Goal: Task Accomplishment & Management: Complete application form

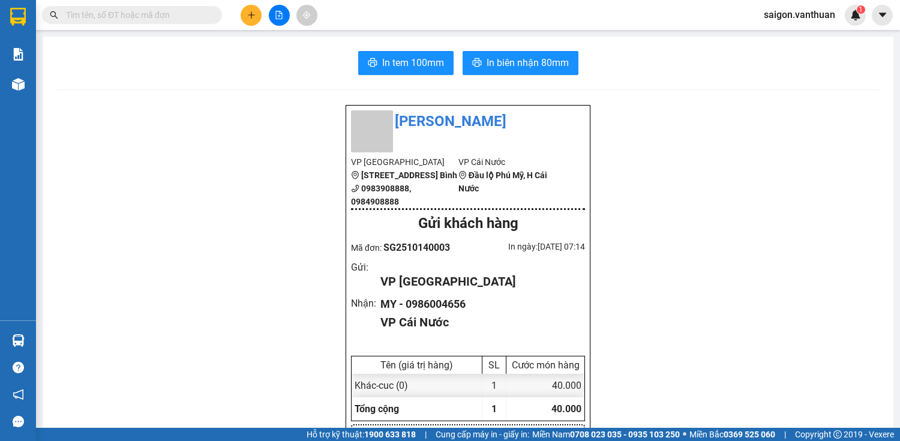
drag, startPoint x: 0, startPoint y: 0, endPoint x: 248, endPoint y: 14, distance: 248.1
click at [248, 14] on icon "plus" at bounding box center [251, 14] width 7 height 1
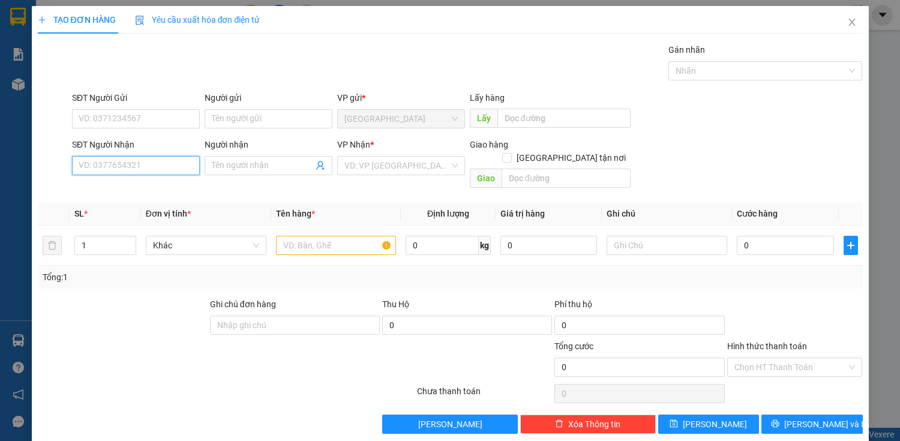
click at [115, 162] on input "SĐT Người Nhận" at bounding box center [136, 165] width 128 height 19
click at [121, 178] on div "0941536843 0941536843 - THƠ" at bounding box center [134, 189] width 127 height 24
click at [124, 184] on div "Transit Pickup Surcharge Ids Transit Deliver Surcharge Ids Transit Deliver Surc…" at bounding box center [450, 238] width 825 height 390
drag, startPoint x: 134, startPoint y: 146, endPoint x: 139, endPoint y: 164, distance: 18.6
click at [135, 149] on div "SĐT Người Nhận" at bounding box center [136, 144] width 128 height 13
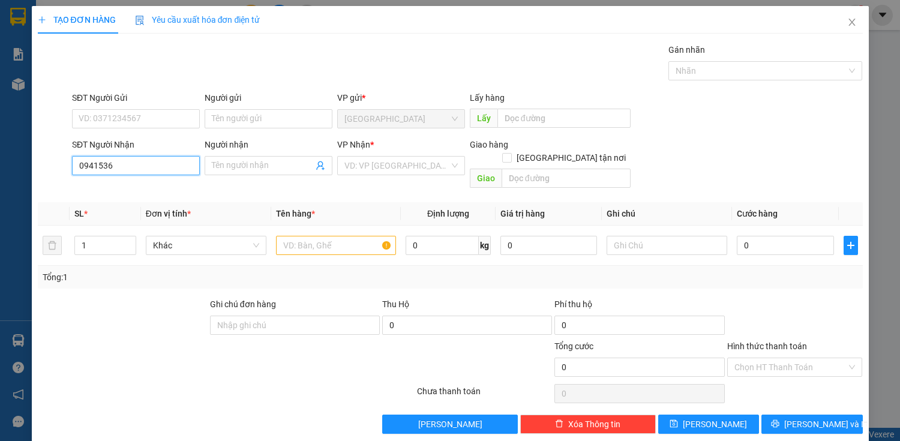
click at [135, 156] on input "0941536" at bounding box center [136, 165] width 128 height 19
click at [139, 166] on input "0941536" at bounding box center [136, 165] width 128 height 19
click at [133, 188] on div "0941536843 - THƠ" at bounding box center [135, 188] width 112 height 13
type input "0941536843"
type input "THƠ"
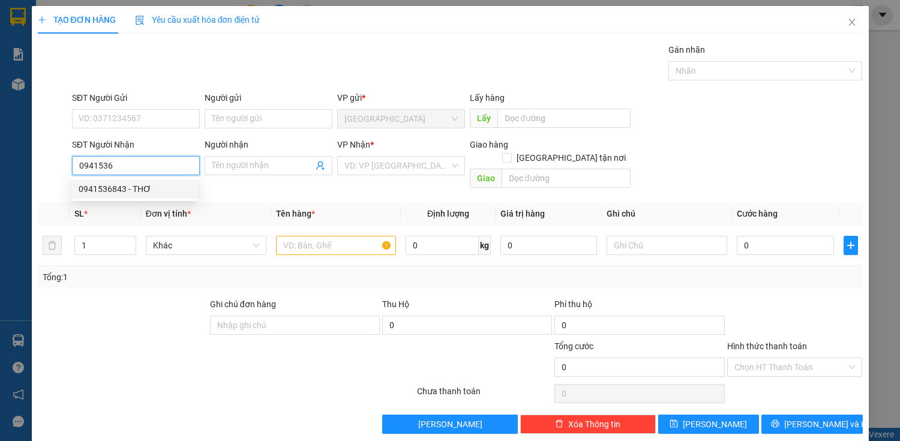
checkbox input "true"
type input "QUANG LO PHUNG HIEP ( CẦU ĐẦU SẤU) )"
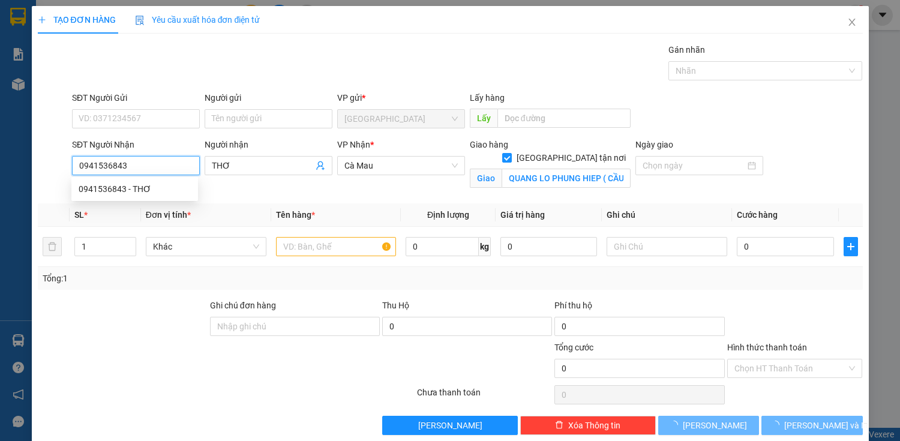
type input "50.000"
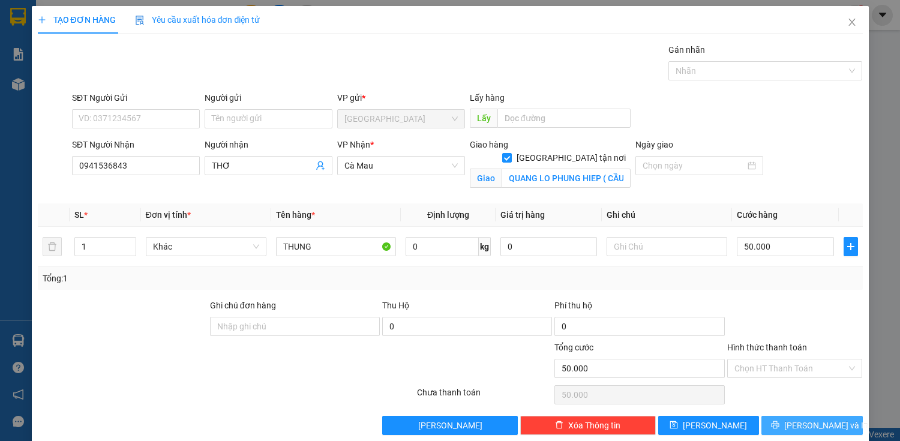
drag, startPoint x: 837, startPoint y: 425, endPoint x: 844, endPoint y: 437, distance: 13.5
click at [838, 425] on button "[PERSON_NAME] và In" at bounding box center [811, 425] width 101 height 19
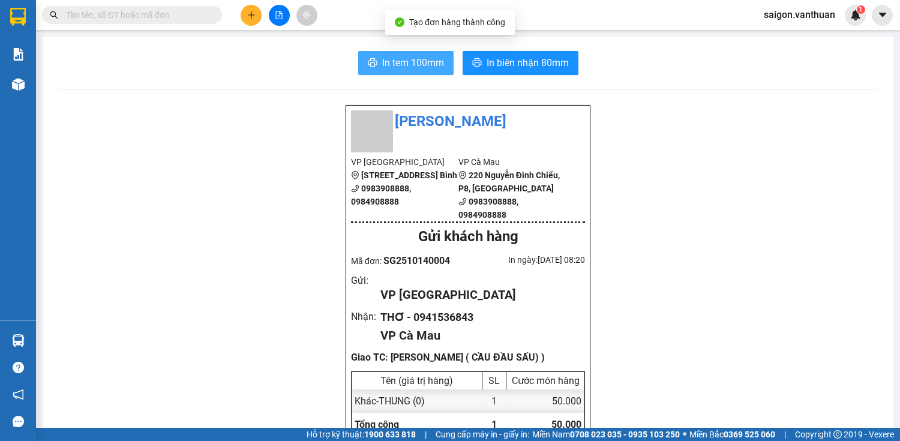
drag, startPoint x: 405, startPoint y: 54, endPoint x: 403, endPoint y: 71, distance: 17.6
click at [405, 55] on button "In tem 100mm" at bounding box center [405, 63] width 95 height 24
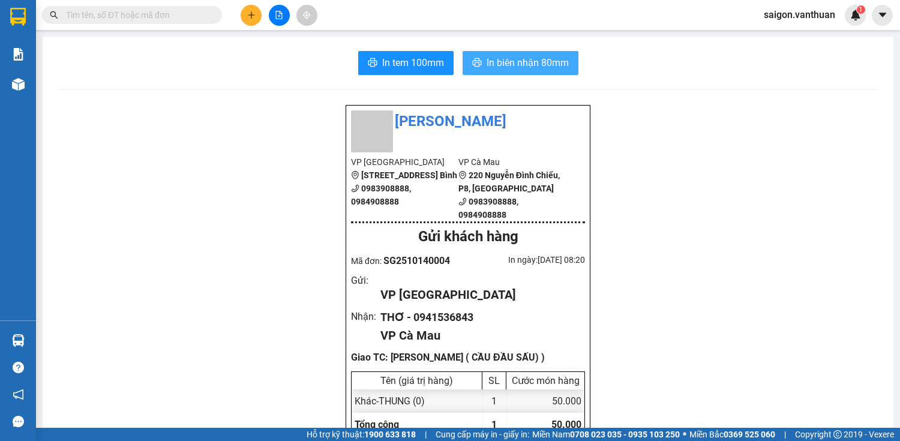
click at [501, 58] on span "In biên nhận 80mm" at bounding box center [527, 62] width 82 height 15
click at [252, 22] on button at bounding box center [250, 15] width 21 height 21
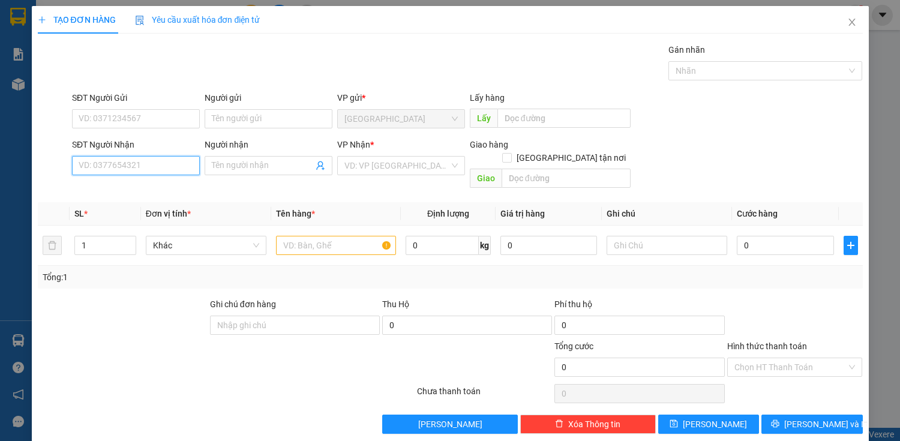
click at [120, 166] on input "SĐT Người Nhận" at bounding box center [136, 165] width 128 height 19
type input "0915884081"
click at [127, 194] on div "0915884081 - DUNG" at bounding box center [135, 188] width 112 height 13
type input "DUNG"
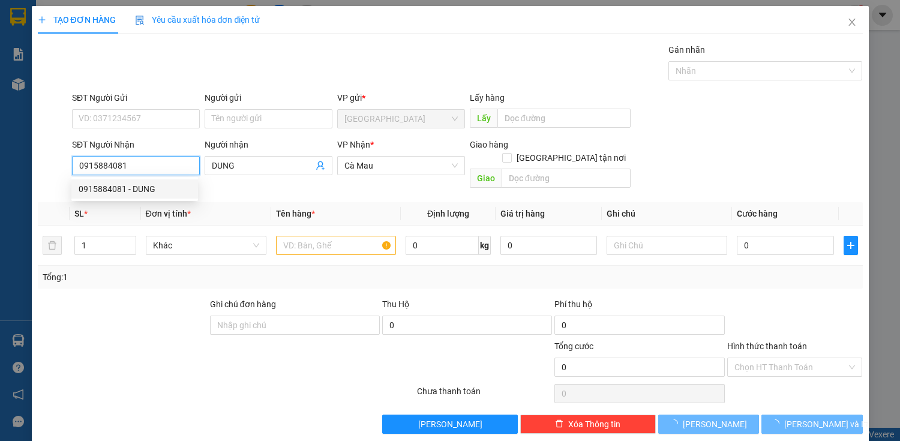
type input "50.000"
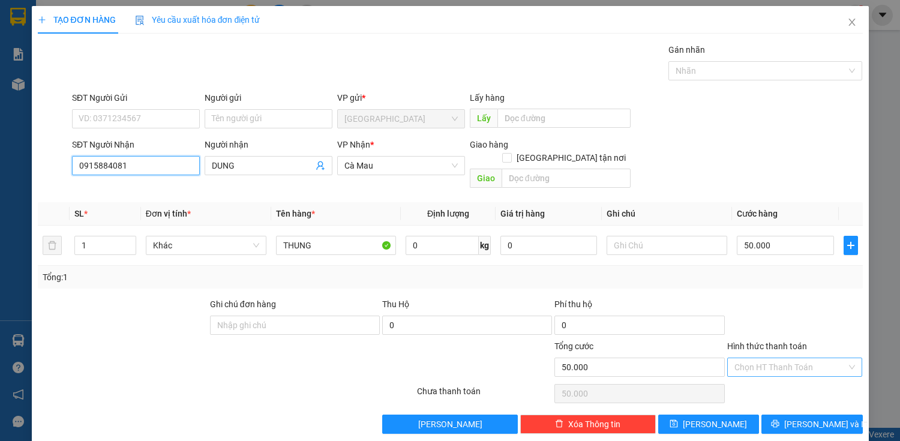
type input "0915884081"
click at [768, 358] on input "Hình thức thanh toán" at bounding box center [790, 367] width 113 height 18
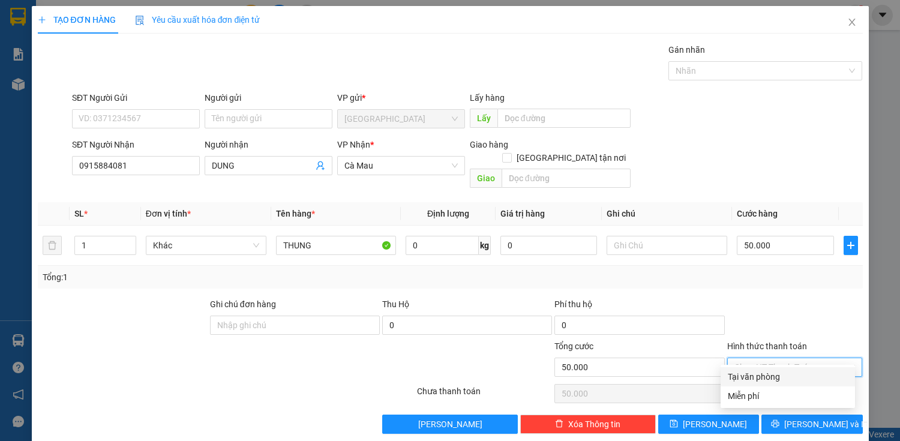
drag, startPoint x: 778, startPoint y: 375, endPoint x: 782, endPoint y: 399, distance: 24.4
click at [778, 377] on div "Tại văn phòng" at bounding box center [787, 376] width 120 height 13
type input "0"
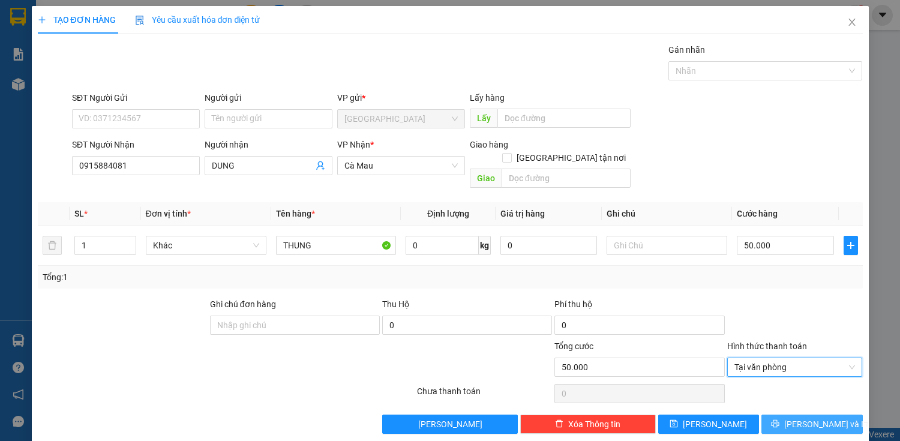
click at [779, 420] on icon "printer" at bounding box center [775, 424] width 8 height 8
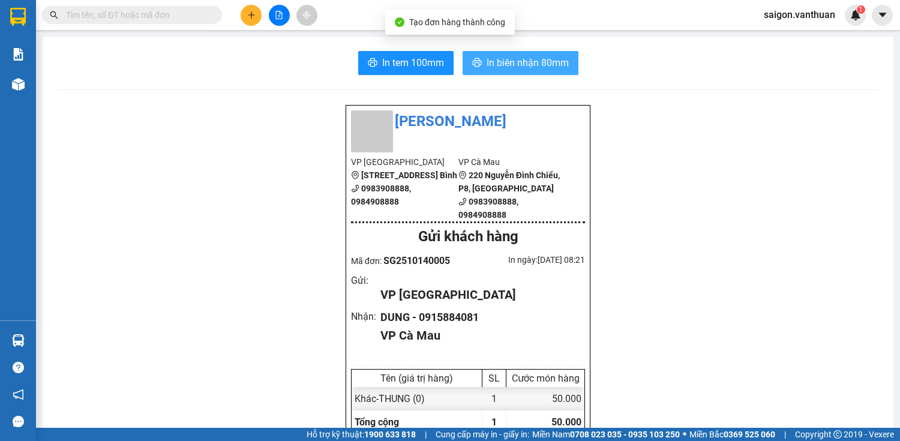
click at [512, 67] on span "In biên nhận 80mm" at bounding box center [527, 62] width 82 height 15
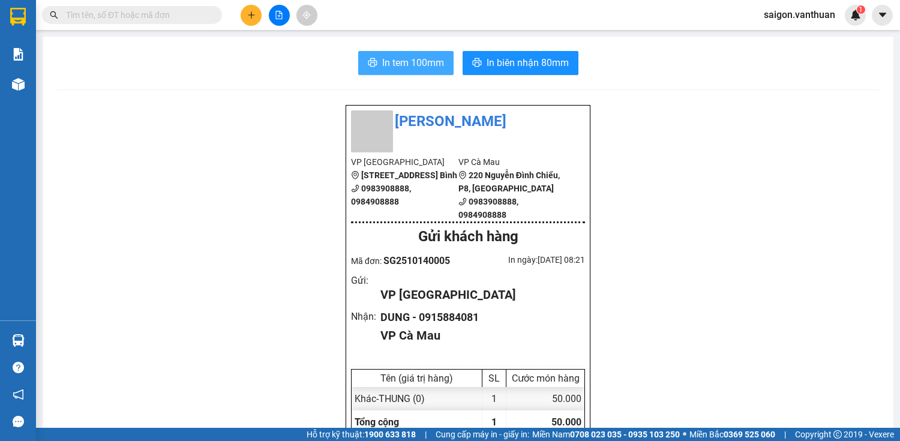
click at [405, 61] on span "In tem 100mm" at bounding box center [413, 62] width 62 height 15
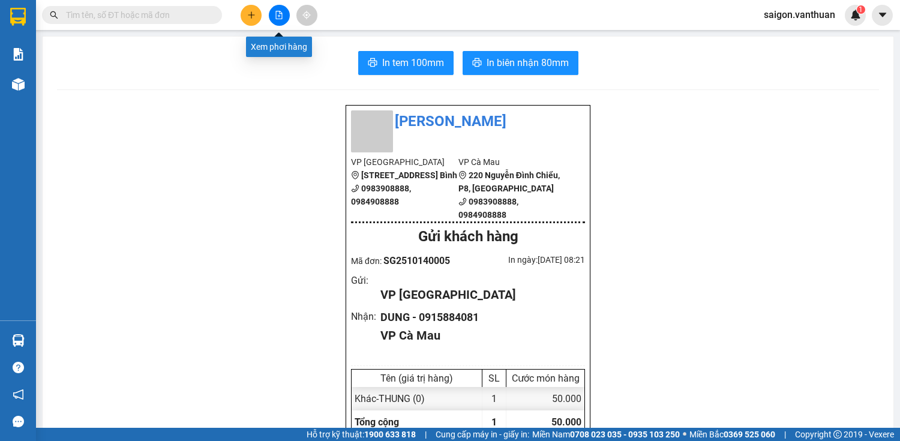
click at [252, 11] on icon "plus" at bounding box center [251, 15] width 8 height 8
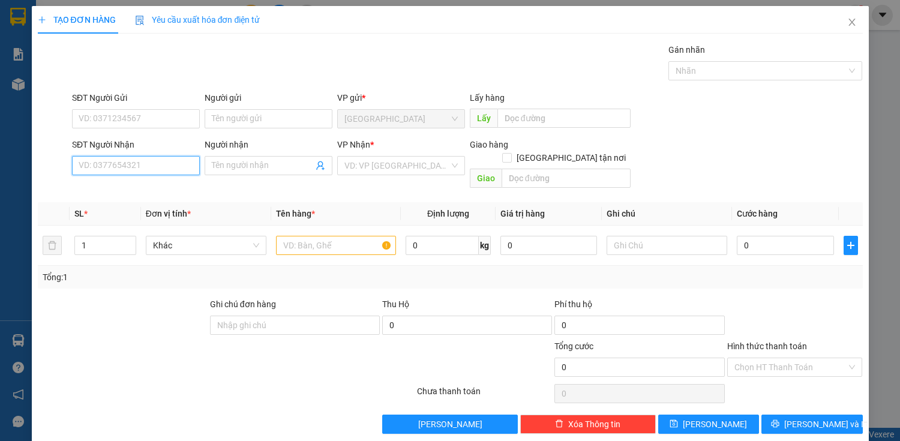
click at [192, 157] on input "SĐT Người Nhận" at bounding box center [136, 165] width 128 height 19
type input "0345746422"
click at [175, 187] on div "0345746422 - ANH" at bounding box center [135, 188] width 112 height 13
type input "ANH"
checkbox input "true"
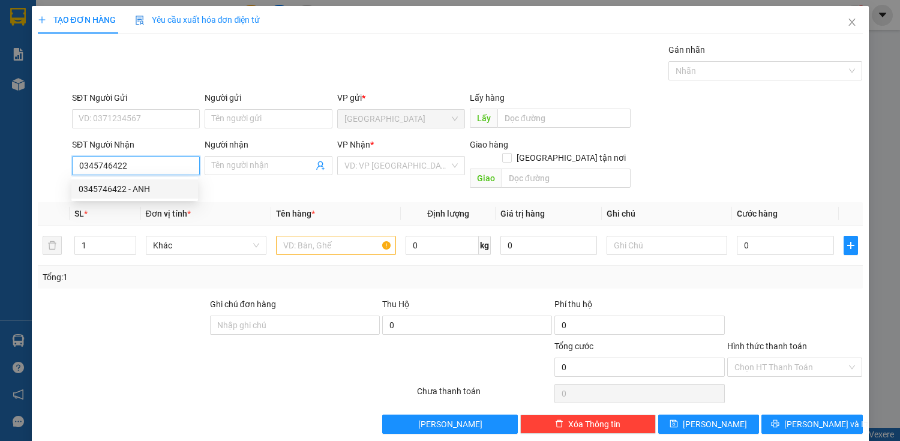
type input "RACH GOC"
type input "80.000"
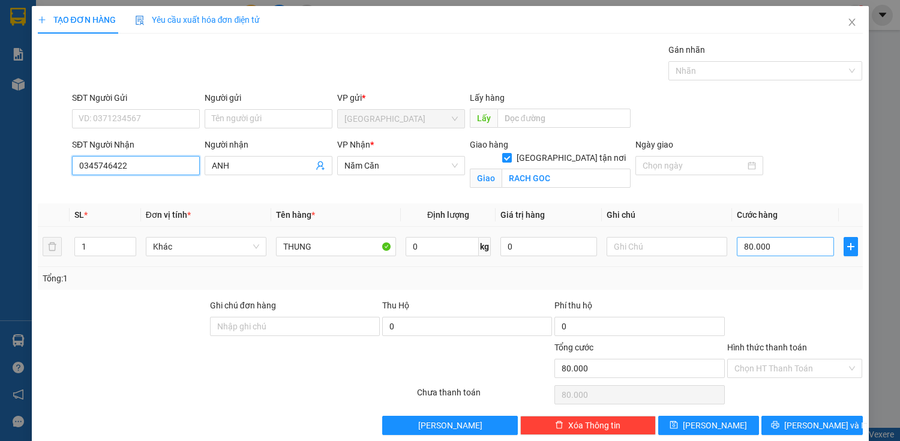
type input "0345746422"
click at [757, 244] on input "80.000" at bounding box center [784, 246] width 97 height 19
click at [745, 249] on input "80.000" at bounding box center [784, 246] width 97 height 19
click at [762, 245] on input "80.000" at bounding box center [784, 246] width 97 height 19
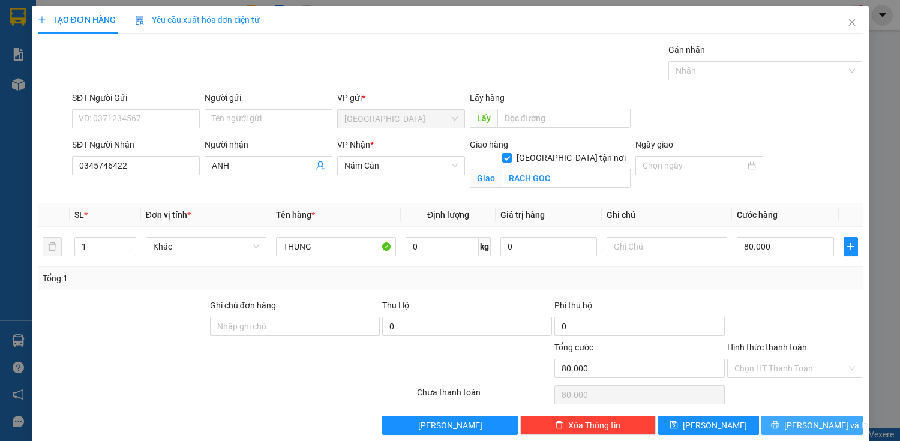
click at [805, 425] on span "[PERSON_NAME] và In" at bounding box center [826, 425] width 84 height 13
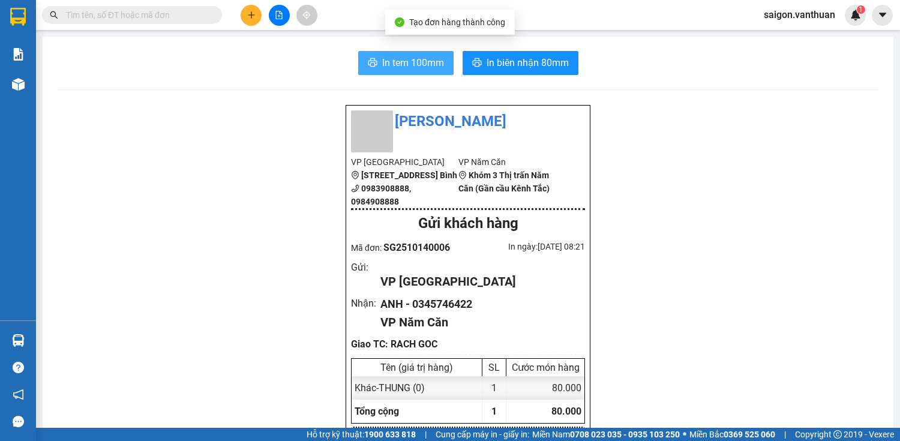
click at [425, 71] on button "In tem 100mm" at bounding box center [405, 63] width 95 height 24
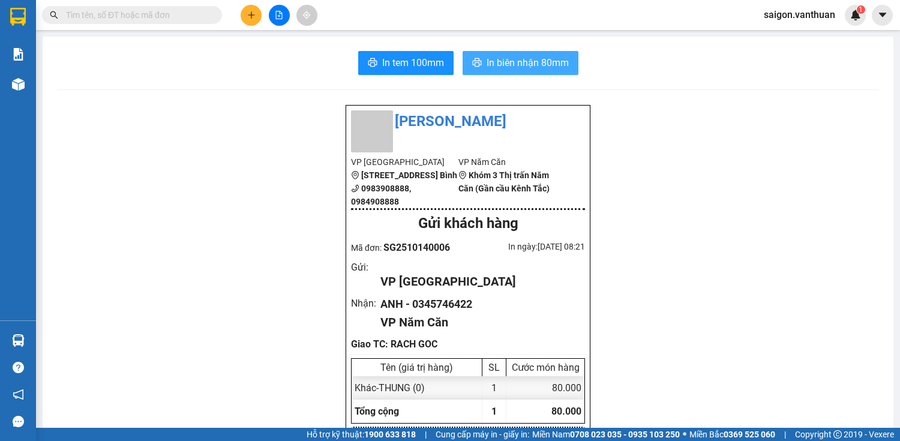
click at [561, 65] on span "In biên nhận 80mm" at bounding box center [527, 62] width 82 height 15
drag, startPoint x: 281, startPoint y: 415, endPoint x: 247, endPoint y: 12, distance: 404.4
click at [247, 12] on icon "plus" at bounding box center [251, 15] width 8 height 8
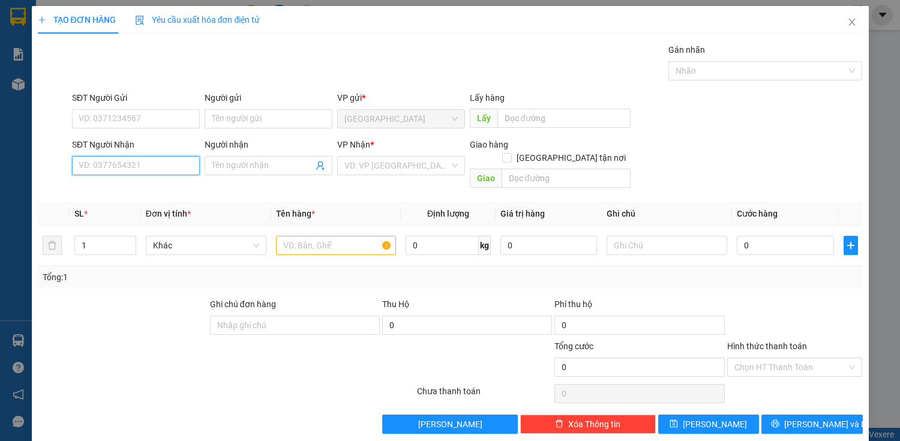
click at [151, 171] on input "SĐT Người Nhận" at bounding box center [136, 165] width 128 height 19
type input "0918240282"
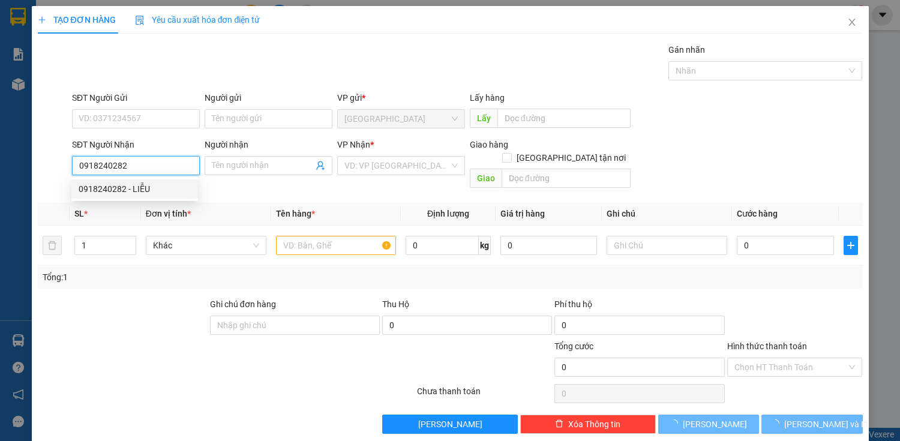
click at [153, 187] on div "0918240282 - LIỄU" at bounding box center [135, 188] width 112 height 13
type input "LIỄU"
type input "80.000"
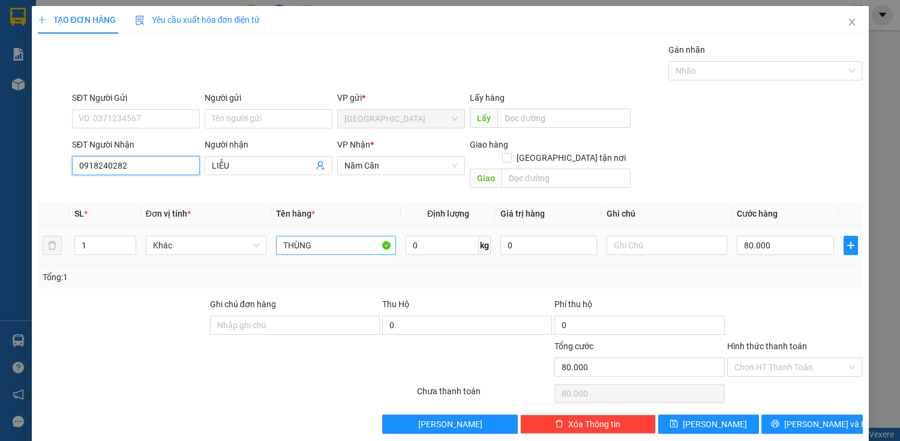
type input "0918240282"
click at [303, 236] on input "THÙNG" at bounding box center [336, 245] width 121 height 19
click at [327, 236] on input "THÙNG" at bounding box center [336, 245] width 121 height 19
type input "T"
type input "bao"
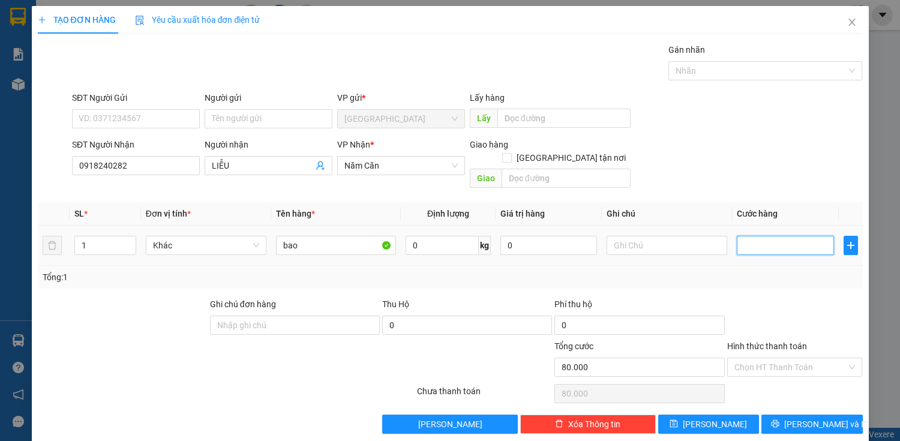
type input "0"
click at [741, 236] on input "text" at bounding box center [784, 245] width 97 height 19
type input "6"
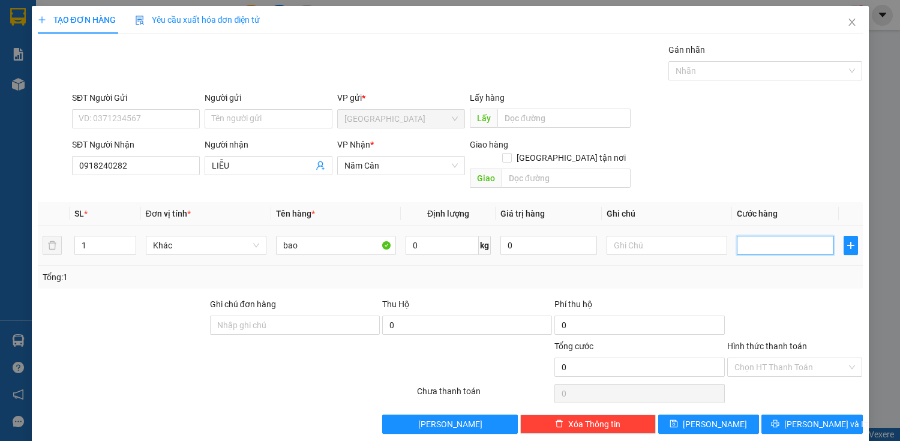
type input "6"
type input "60"
type input "600"
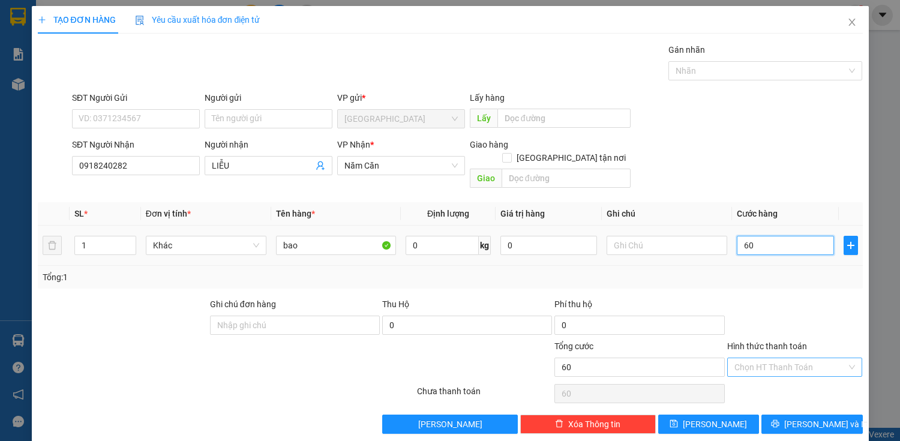
type input "600"
type input "6.000"
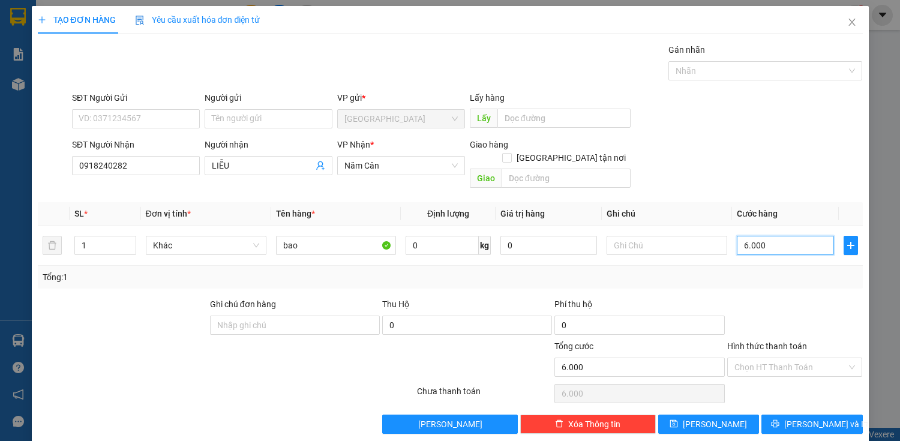
type input "0"
drag, startPoint x: 801, startPoint y: 349, endPoint x: 806, endPoint y: 361, distance: 12.9
click at [804, 358] on input "Hình thức thanh toán" at bounding box center [790, 367] width 113 height 18
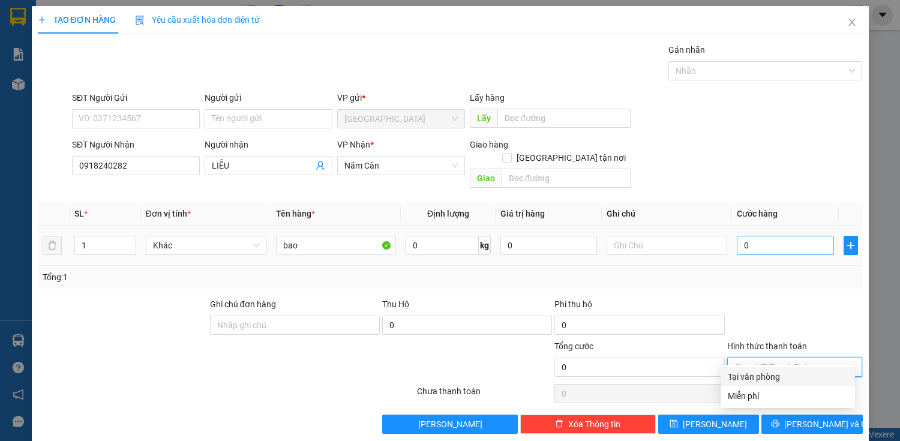
drag, startPoint x: 741, startPoint y: 218, endPoint x: 745, endPoint y: 223, distance: 6.5
click at [741, 226] on td "0" at bounding box center [785, 246] width 106 height 40
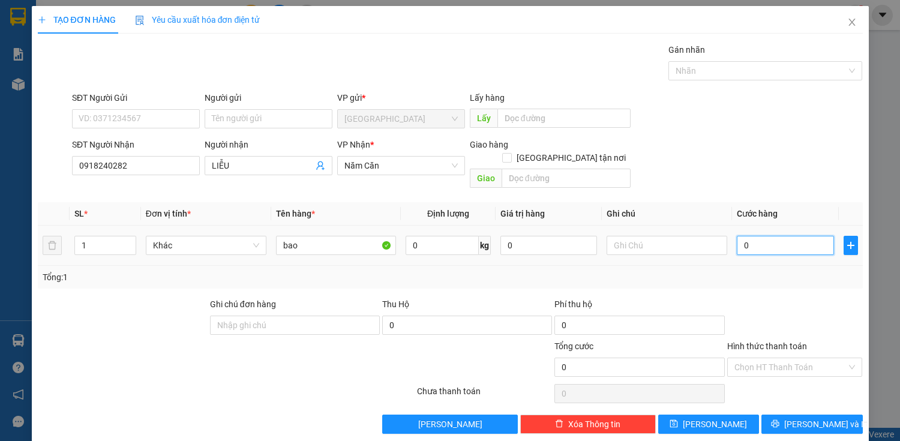
click at [748, 236] on input "0" at bounding box center [784, 245] width 97 height 19
type input "6"
type input "60"
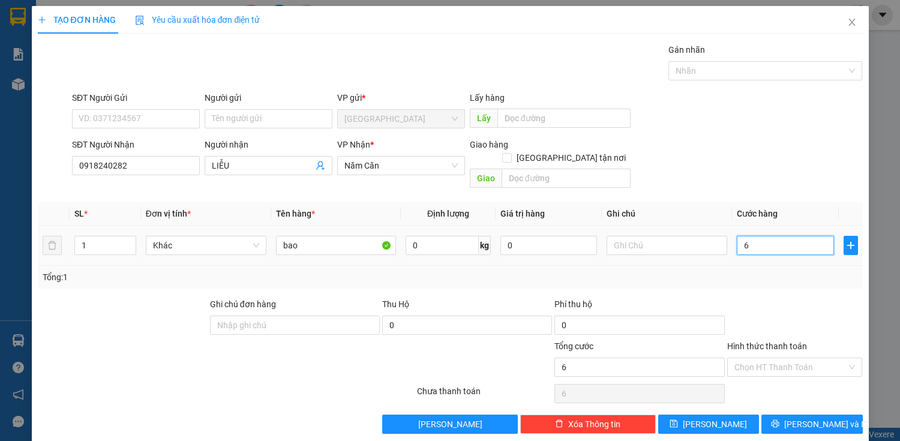
type input "60"
type input "600"
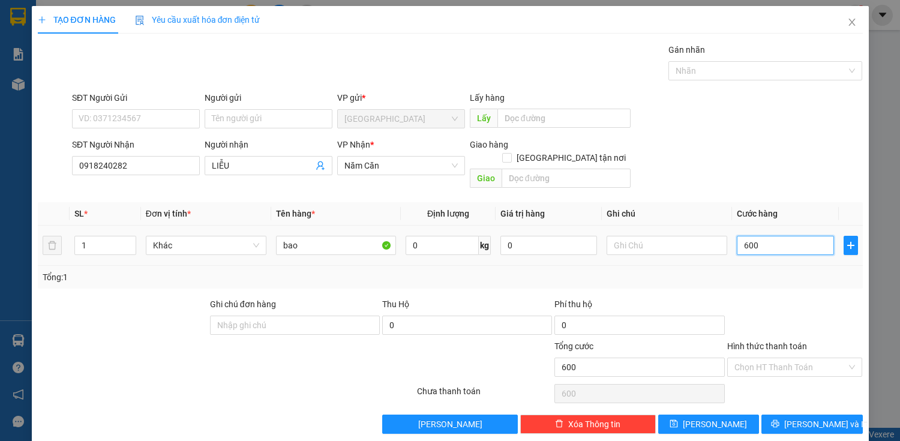
type input "6.000"
type input "60.000"
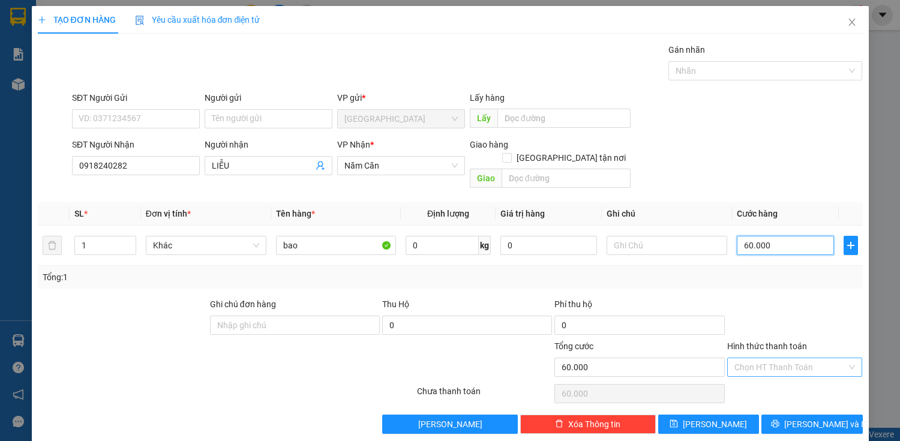
type input "60.000"
drag, startPoint x: 808, startPoint y: 347, endPoint x: 811, endPoint y: 357, distance: 11.4
click at [808, 358] on input "Hình thức thanh toán" at bounding box center [790, 367] width 113 height 18
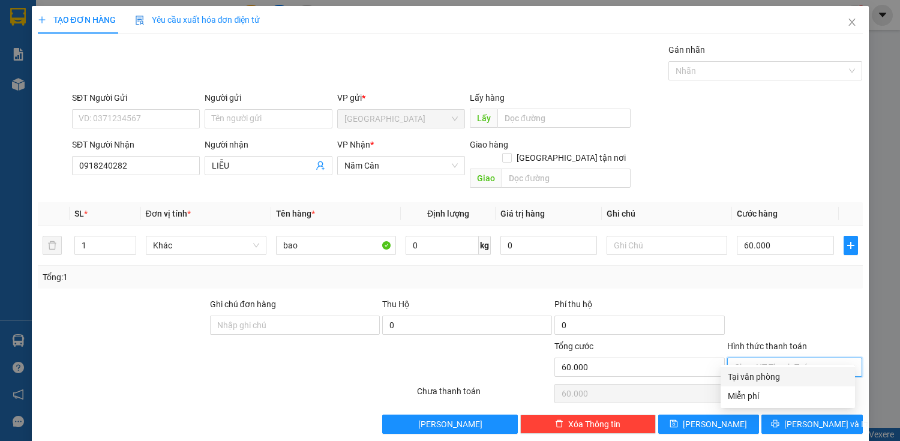
click at [811, 372] on div "Tại văn phòng" at bounding box center [787, 376] width 120 height 13
type input "0"
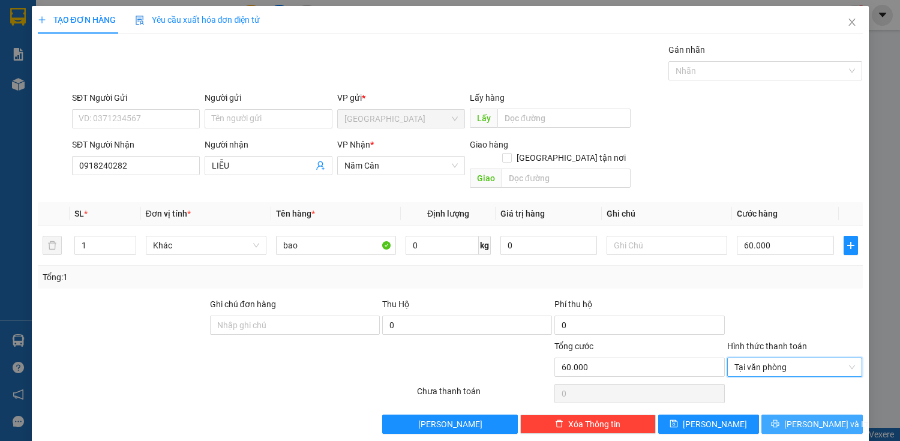
drag, startPoint x: 816, startPoint y: 411, endPoint x: 793, endPoint y: 387, distance: 32.2
click at [816, 417] on span "[PERSON_NAME] và In" at bounding box center [826, 423] width 84 height 13
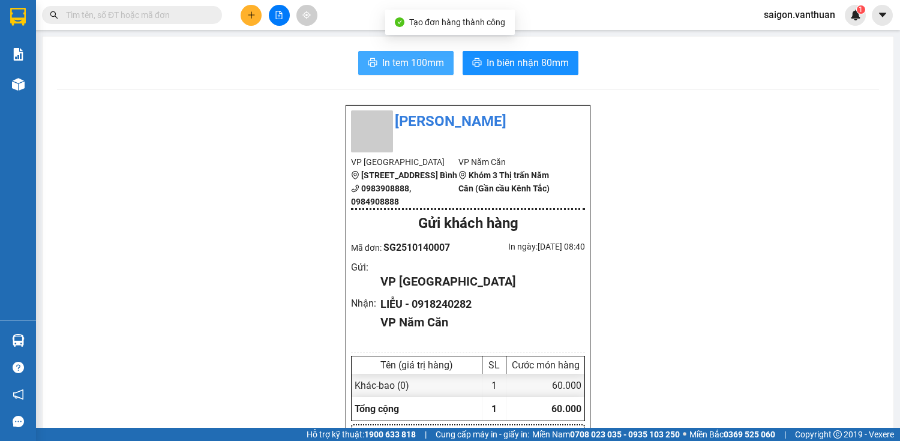
click at [399, 69] on span "In tem 100mm" at bounding box center [413, 62] width 62 height 15
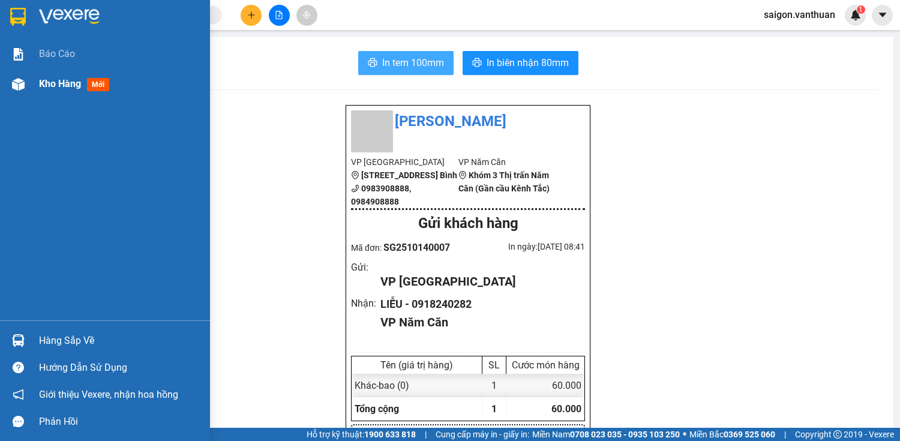
click at [72, 93] on div "Kho hàng mới" at bounding box center [120, 84] width 162 height 30
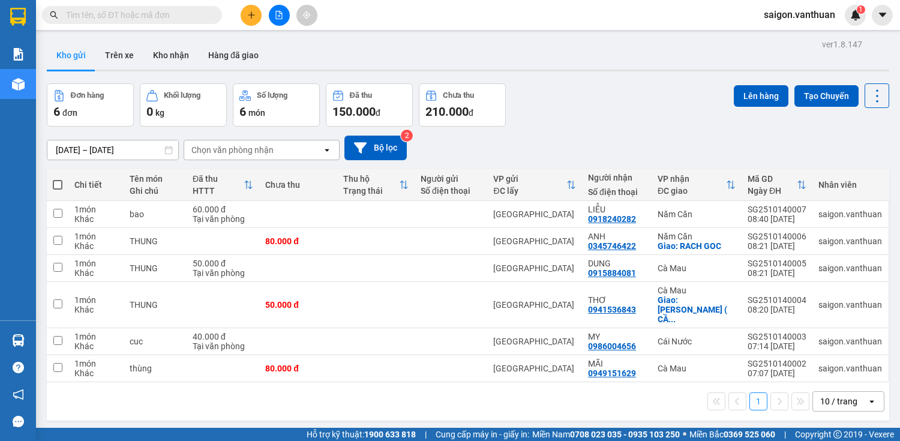
click at [58, 188] on span at bounding box center [58, 185] width 10 height 10
click at [58, 179] on input "checkbox" at bounding box center [58, 179] width 0 height 0
checkbox input "true"
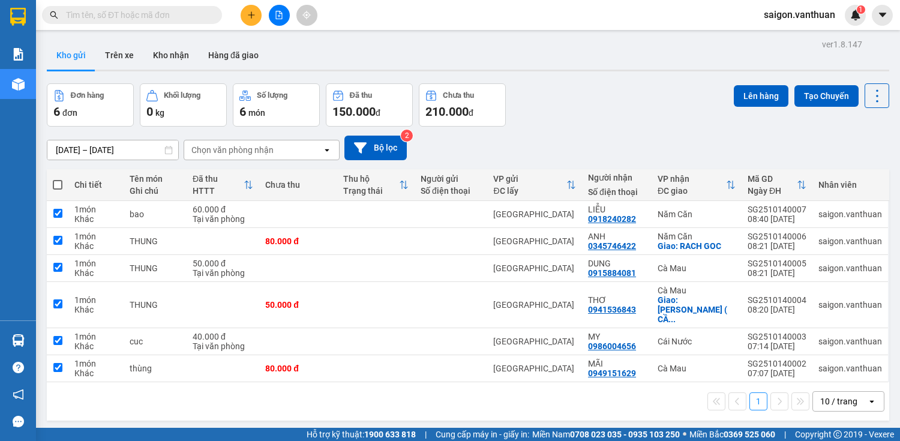
checkbox input "true"
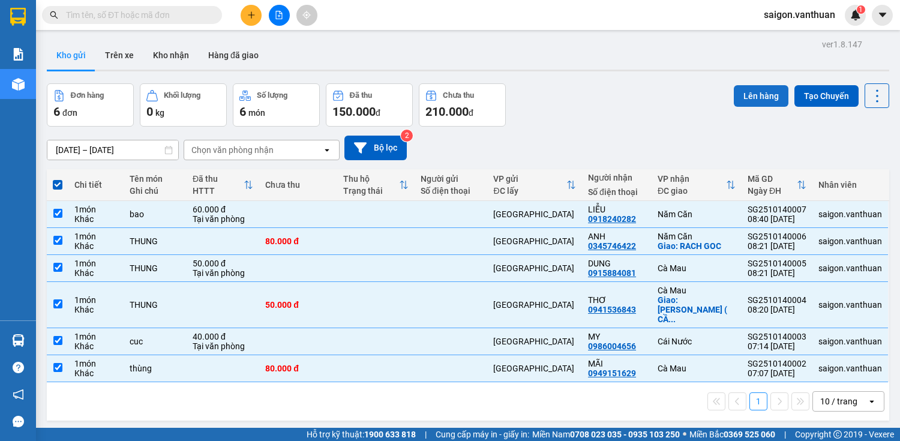
click at [733, 93] on button "Lên hàng" at bounding box center [760, 96] width 55 height 22
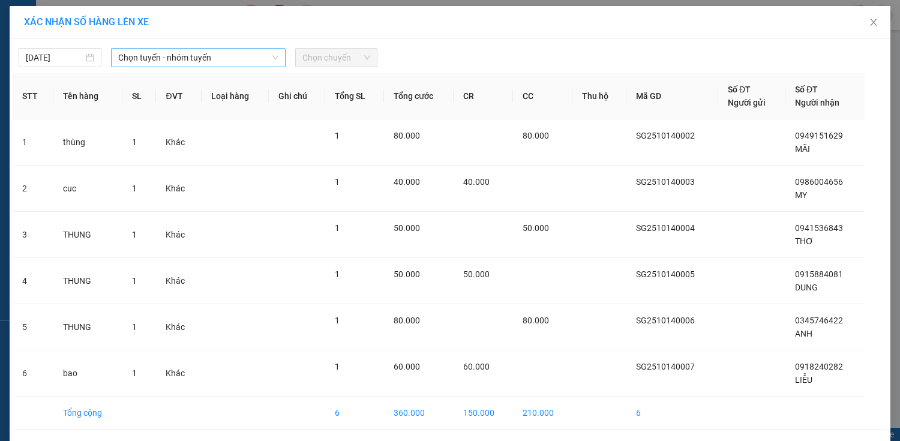
click at [142, 62] on span "Chọn tuyến - nhóm tuyến" at bounding box center [198, 58] width 160 height 18
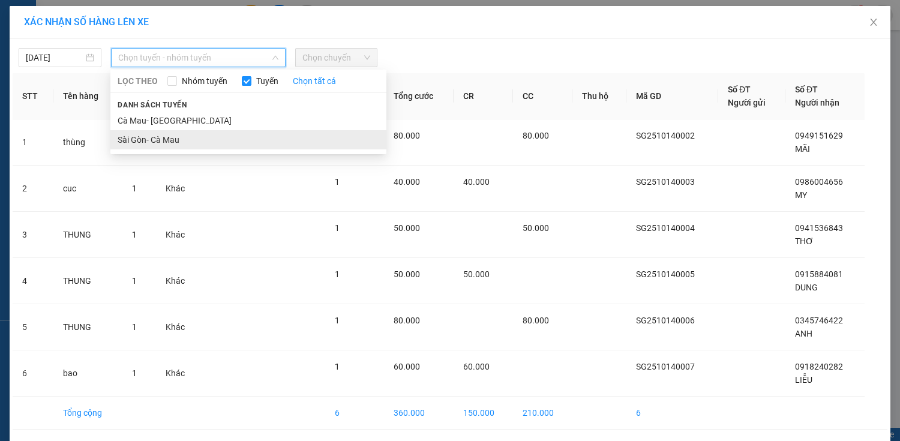
click at [205, 143] on li "Sài Gòn- Cà Mau" at bounding box center [248, 139] width 276 height 19
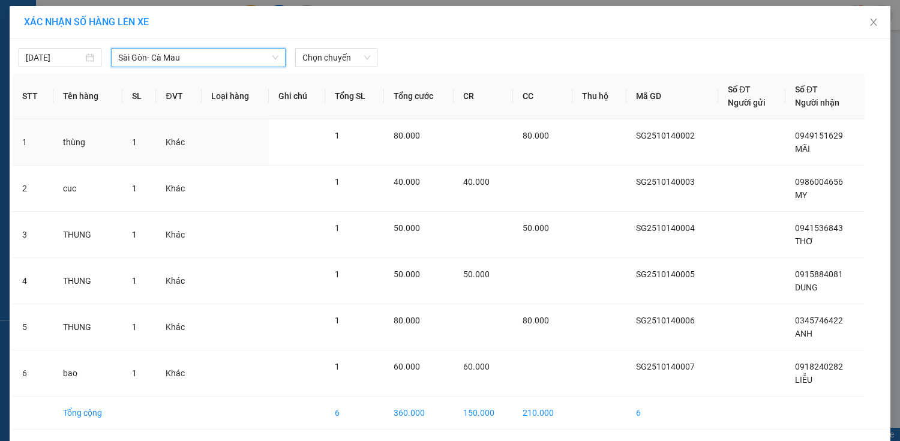
click at [374, 53] on div "Chọn chuyến" at bounding box center [336, 57] width 92 height 19
click at [359, 55] on span "Chọn chuyến" at bounding box center [336, 58] width 68 height 18
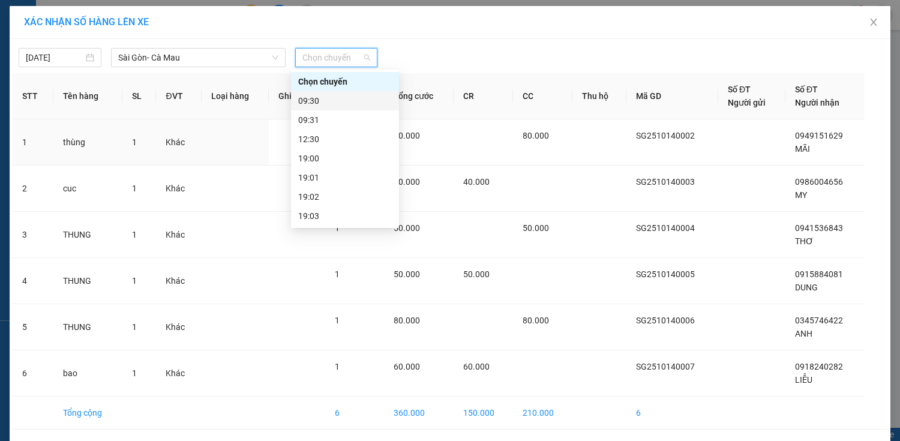
click at [357, 103] on div "09:30" at bounding box center [345, 100] width 94 height 13
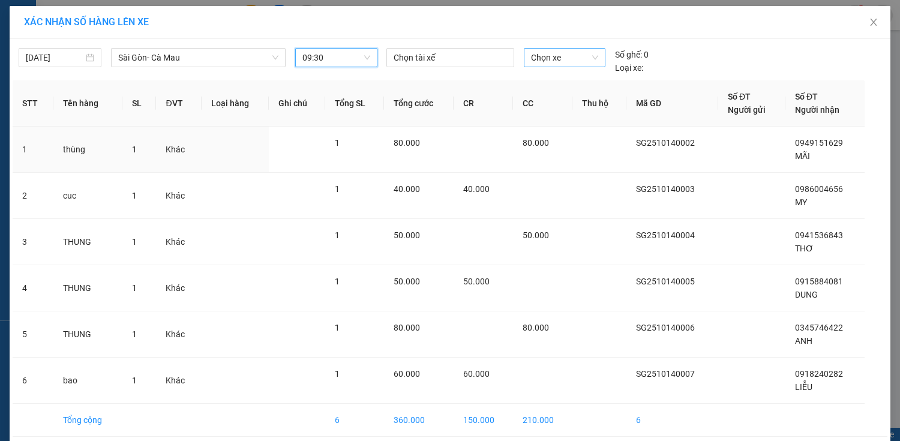
click at [545, 52] on span "Chọn xe" at bounding box center [564, 58] width 67 height 18
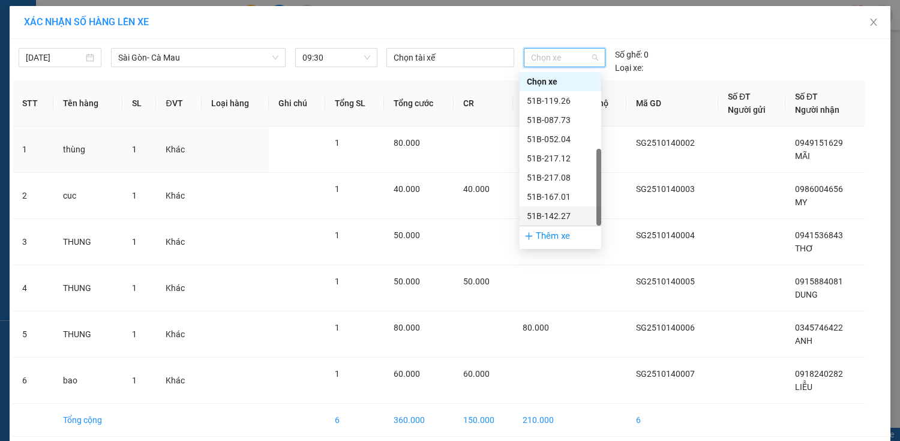
scroll to position [38, 0]
click at [564, 179] on div "51B-142.27" at bounding box center [560, 177] width 67 height 13
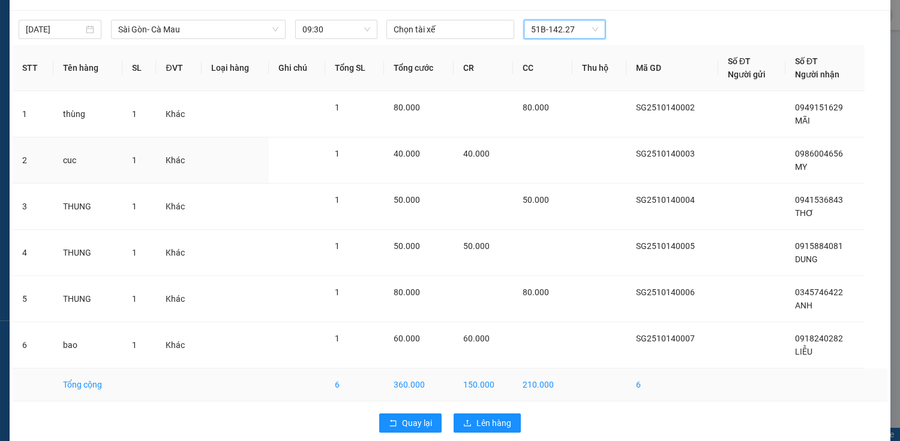
scroll to position [42, 0]
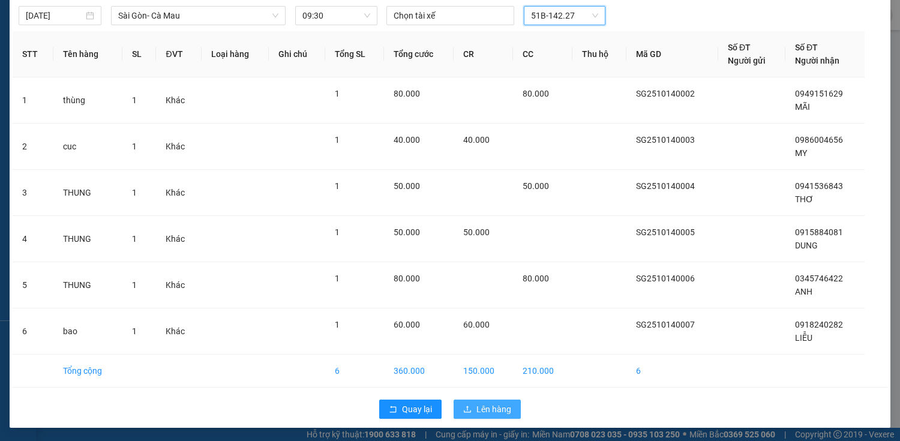
click at [506, 405] on span "Lên hàng" at bounding box center [493, 408] width 35 height 13
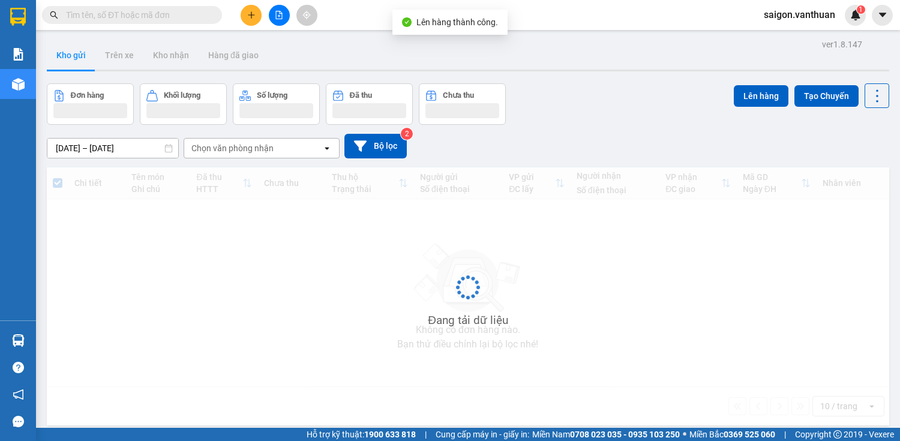
click at [275, 15] on icon "file-add" at bounding box center [279, 15] width 8 height 8
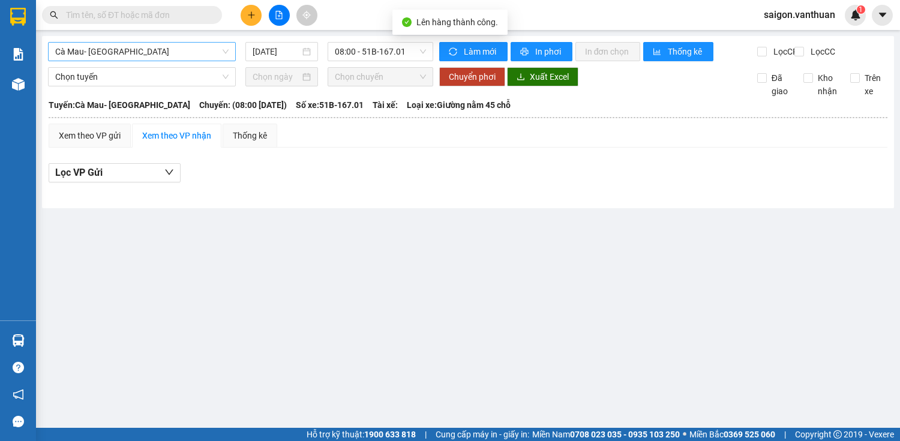
click at [179, 53] on span "Cà Mau- [GEOGRAPHIC_DATA]" at bounding box center [141, 52] width 173 height 18
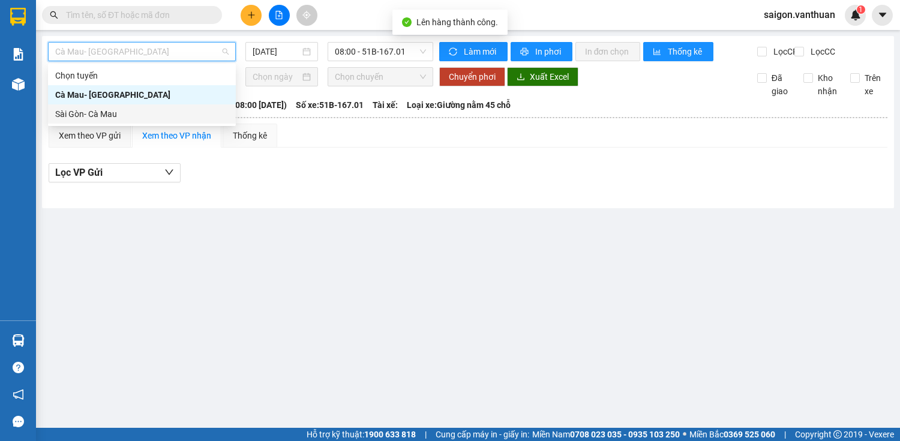
click at [167, 118] on div "Sài Gòn- Cà Mau" at bounding box center [141, 113] width 173 height 13
type input "[DATE]"
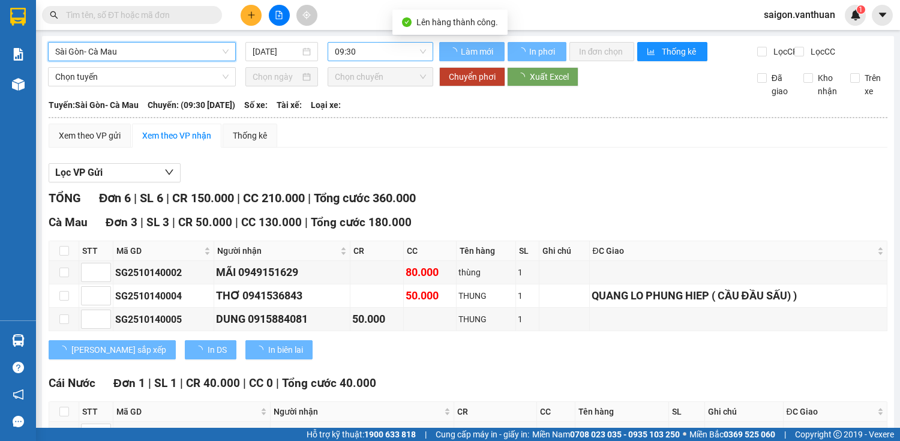
click at [384, 47] on span "09:30" at bounding box center [380, 52] width 91 height 18
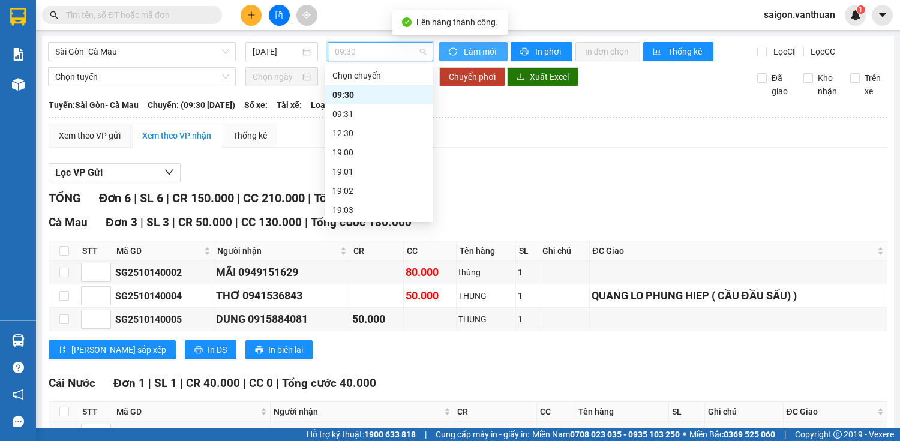
click at [477, 52] on span "Làm mới" at bounding box center [481, 51] width 34 height 13
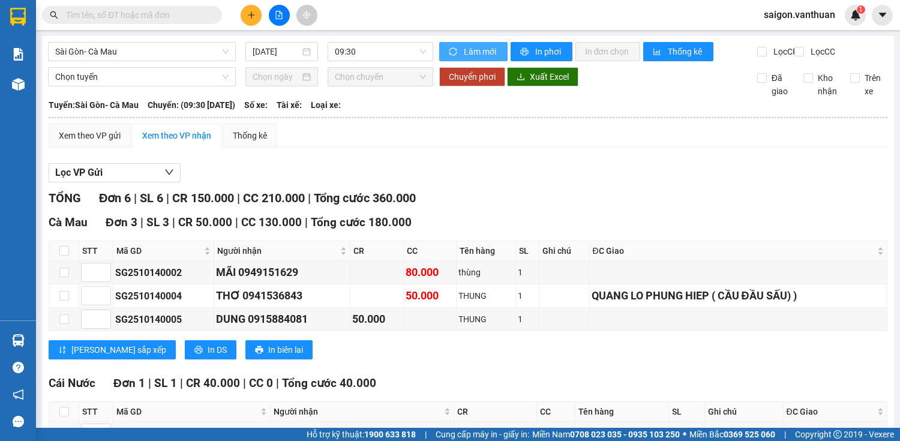
click at [477, 53] on span "Làm mới" at bounding box center [481, 51] width 34 height 13
click at [476, 55] on span "Làm mới" at bounding box center [481, 51] width 34 height 13
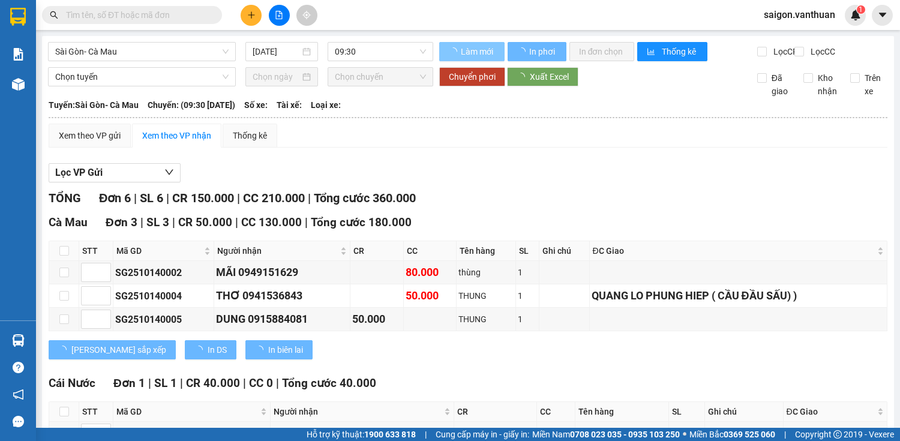
click at [476, 55] on span "Làm mới" at bounding box center [478, 51] width 34 height 13
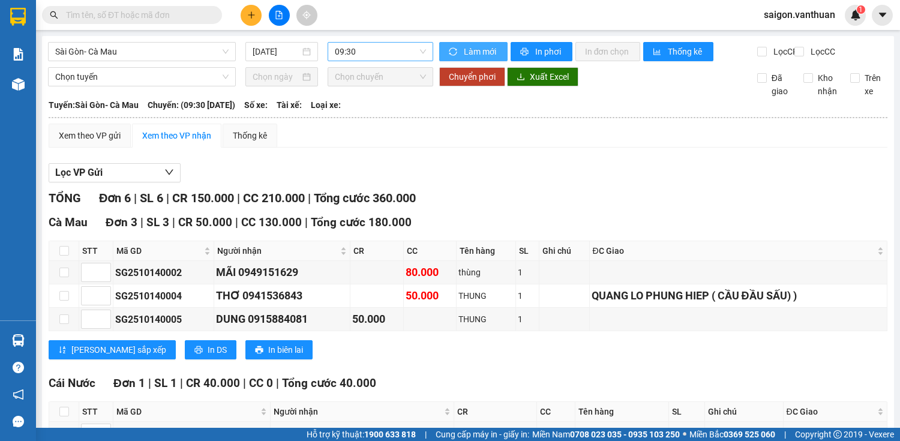
click at [417, 54] on span "09:30" at bounding box center [380, 52] width 91 height 18
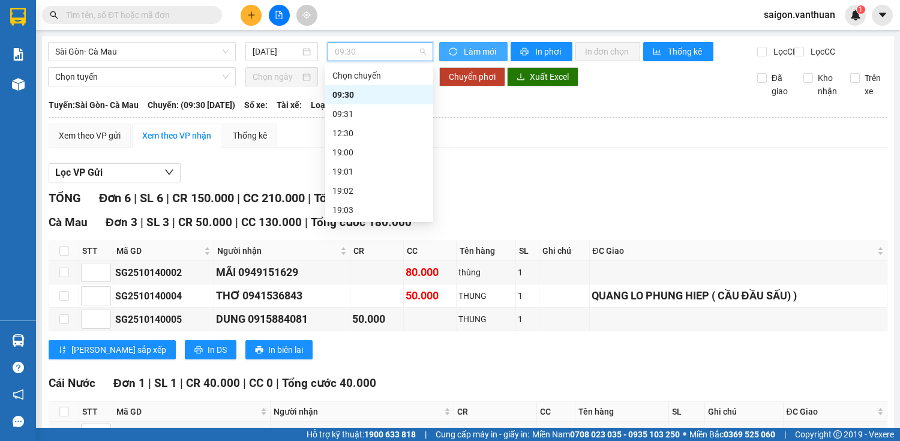
click at [464, 52] on span "Làm mới" at bounding box center [481, 51] width 34 height 13
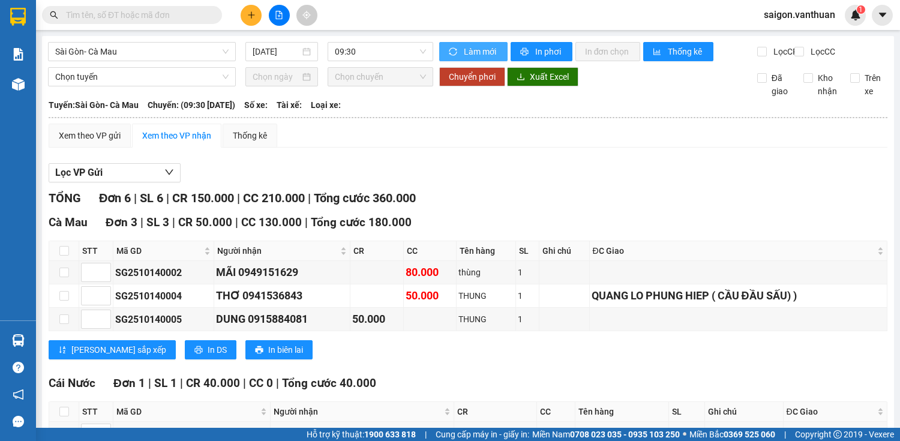
click at [464, 52] on span "Làm mới" at bounding box center [481, 51] width 34 height 13
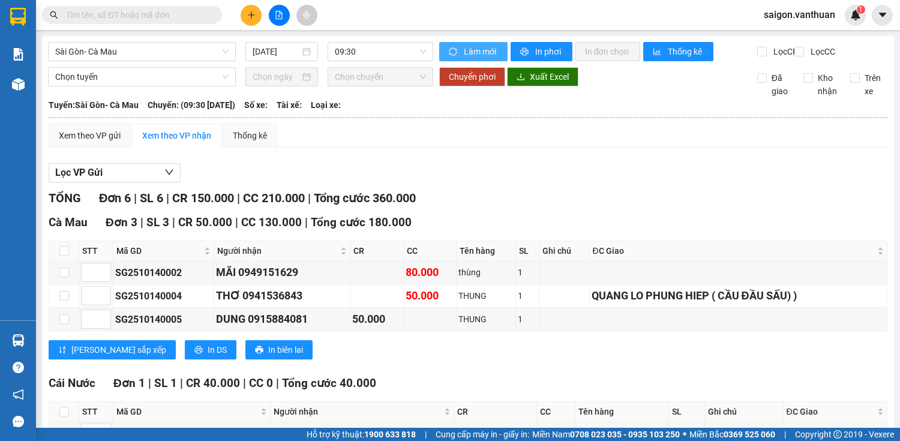
click at [464, 52] on span "Làm mới" at bounding box center [481, 51] width 34 height 13
click at [464, 55] on span "Làm mới" at bounding box center [481, 51] width 34 height 13
click at [401, 50] on span "09:30 - 51B-142.27" at bounding box center [380, 52] width 91 height 18
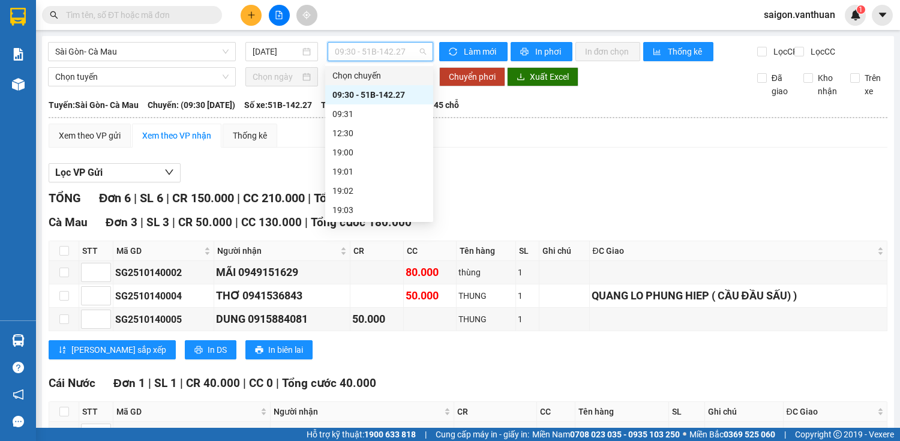
click at [399, 94] on div "09:30 - 51B-142.27" at bounding box center [379, 94] width 94 height 13
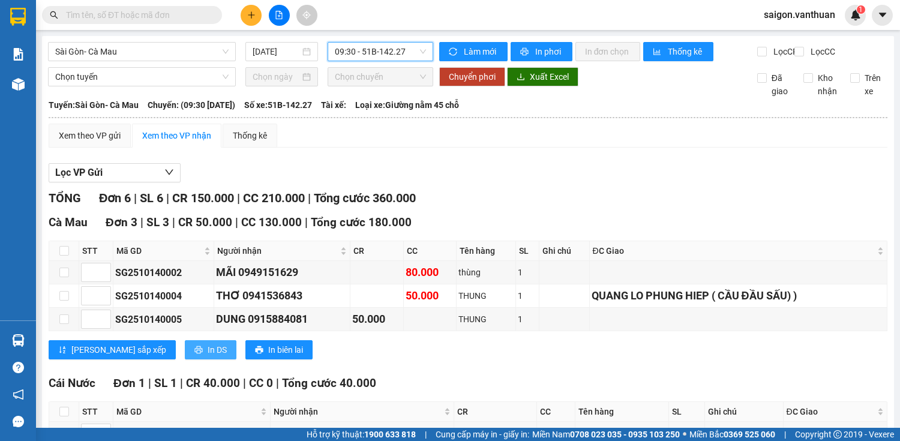
click at [185, 355] on button "In DS" at bounding box center [211, 349] width 52 height 19
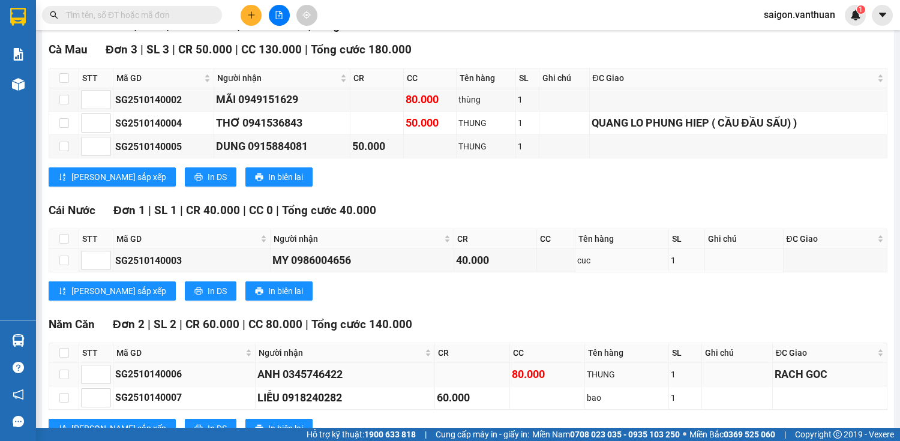
scroll to position [223, 0]
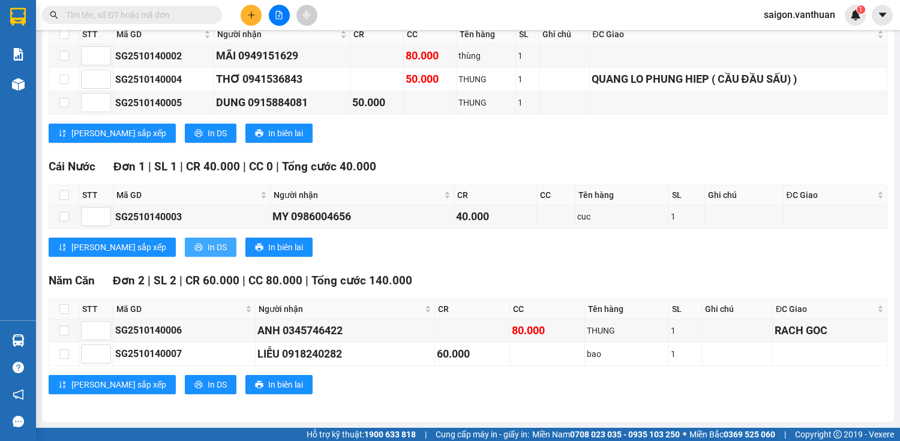
click at [208, 251] on span "In DS" at bounding box center [217, 246] width 19 height 13
click at [208, 378] on span "In DS" at bounding box center [217, 384] width 19 height 13
click at [823, 193] on span "ĐC Giao" at bounding box center [830, 194] width 88 height 13
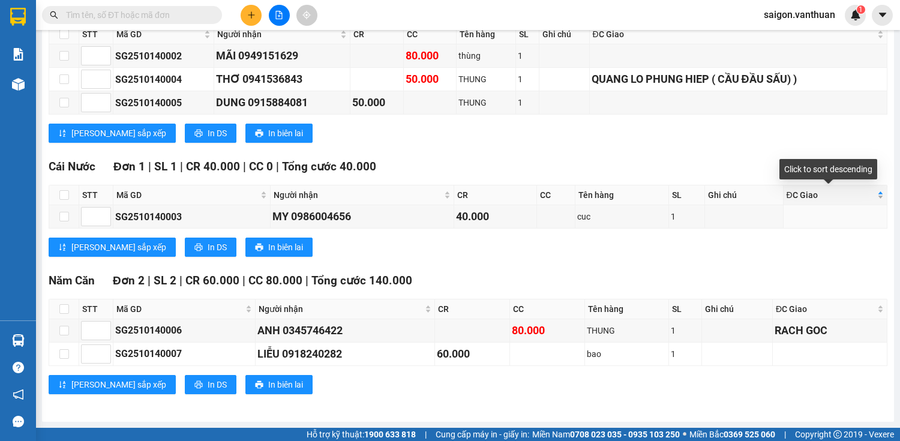
click at [823, 193] on span "ĐC Giao" at bounding box center [830, 194] width 88 height 13
click at [838, 143] on div "[PERSON_NAME] sắp xếp In DS In biên lai" at bounding box center [468, 133] width 838 height 19
click at [874, 197] on div "ĐC Giao" at bounding box center [834, 194] width 97 height 13
click at [874, 193] on div "ĐC Giao" at bounding box center [834, 194] width 97 height 13
click at [840, 135] on div "[PERSON_NAME] sắp xếp In DS In biên lai" at bounding box center [468, 133] width 838 height 19
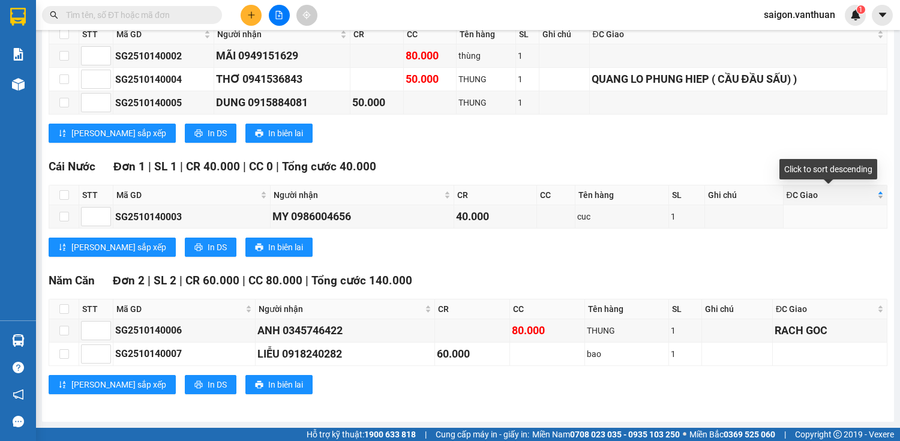
click at [873, 196] on div "ĐC Giao" at bounding box center [834, 194] width 97 height 13
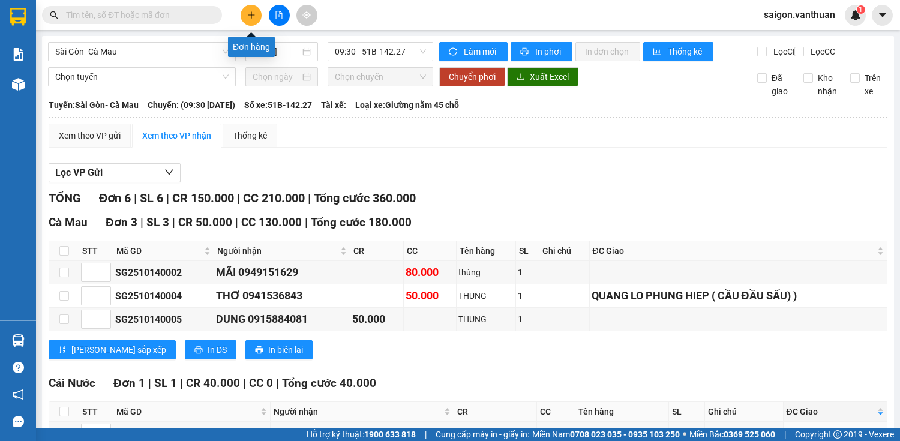
click at [253, 17] on icon "plus" at bounding box center [251, 15] width 8 height 8
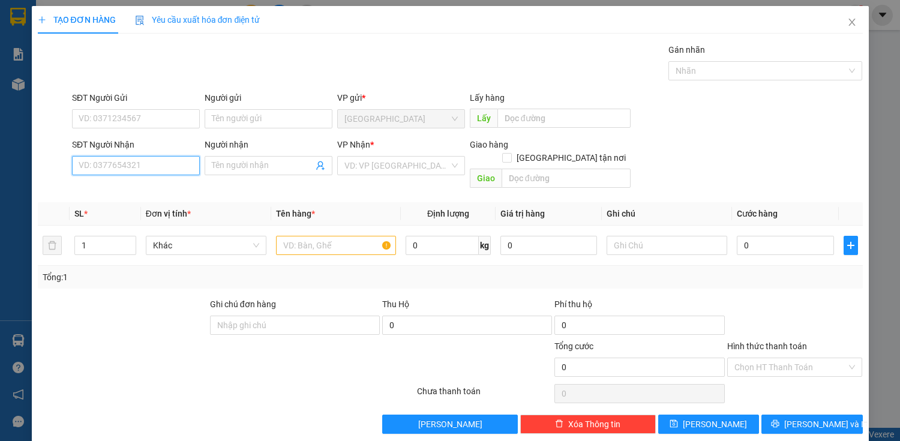
click at [145, 159] on input "SĐT Người Nhận" at bounding box center [136, 165] width 128 height 19
click at [142, 184] on div "0919005115" at bounding box center [135, 188] width 112 height 13
type input "0919005115"
type input "40.000"
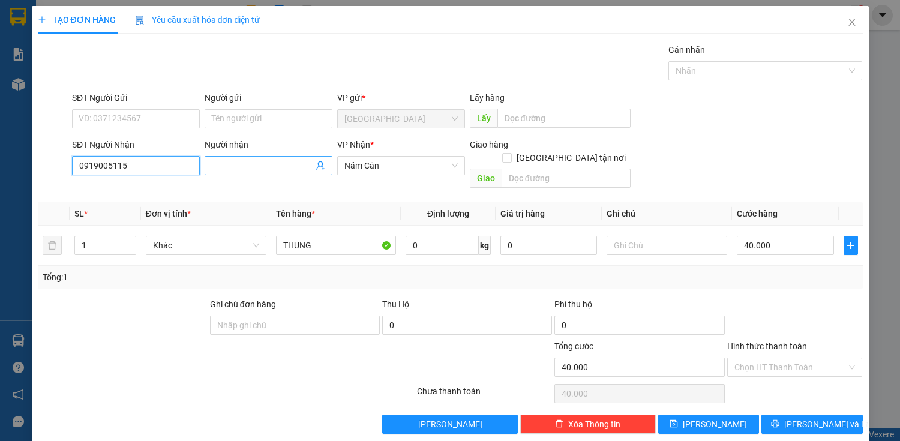
type input "0919005115"
click at [302, 156] on span at bounding box center [269, 165] width 128 height 19
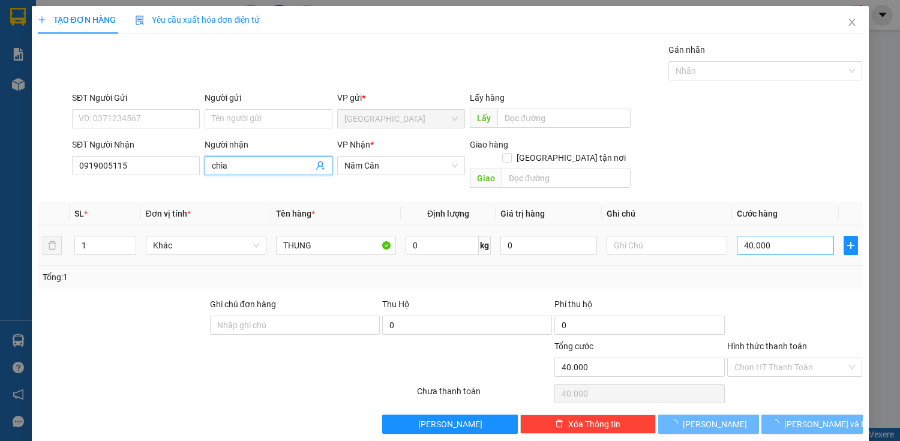
type input "chìa"
click at [751, 239] on input "40.000" at bounding box center [784, 245] width 97 height 19
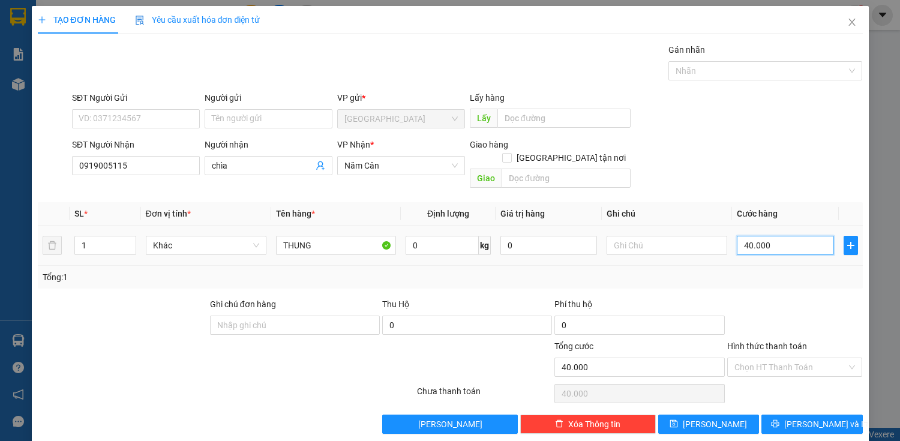
type input "0"
type input "50"
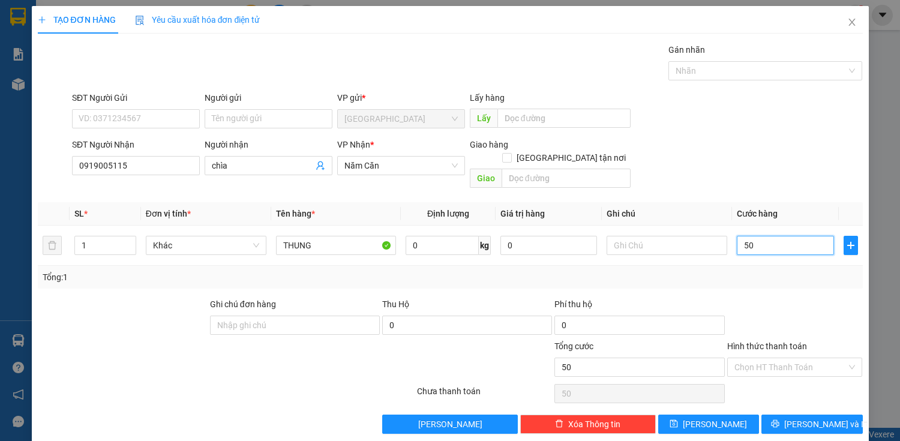
type input "500"
type input "5.000"
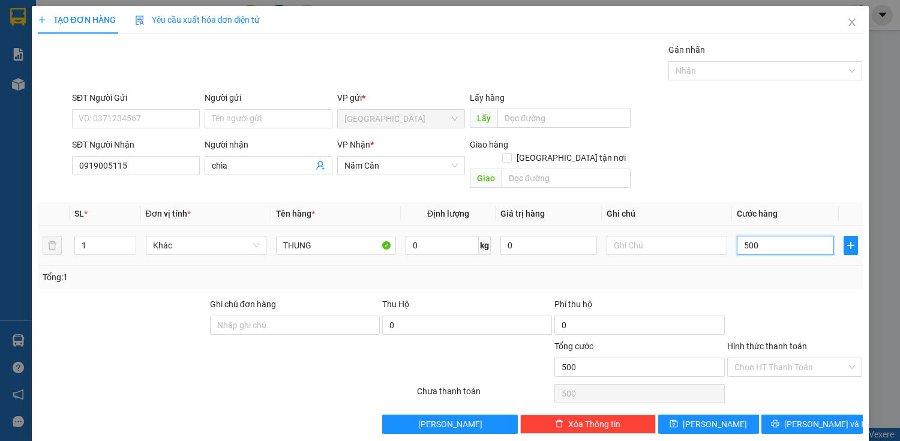
type input "5.000"
type input "50.000"
click at [799, 358] on input "Hình thức thanh toán" at bounding box center [790, 367] width 113 height 18
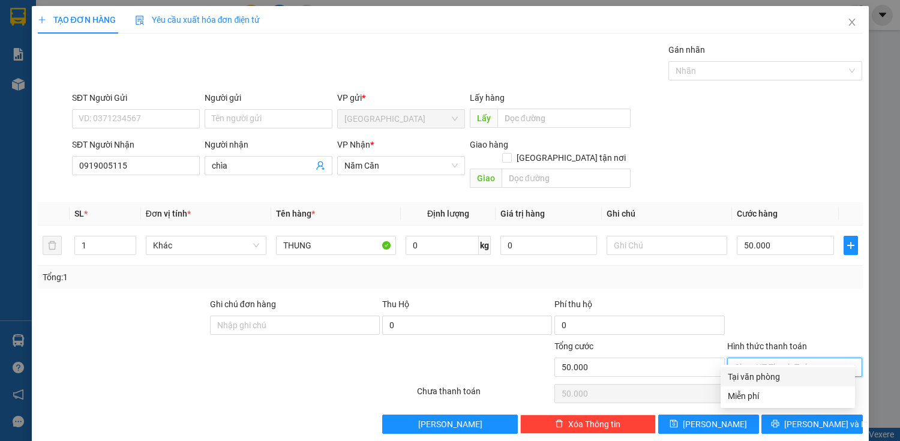
click at [796, 372] on div "Tại văn phòng" at bounding box center [787, 376] width 120 height 13
type input "0"
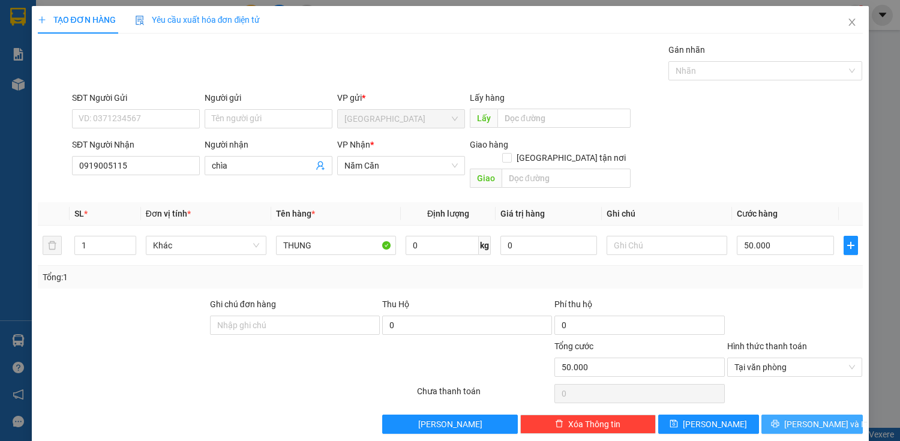
click at [779, 419] on span "printer" at bounding box center [775, 424] width 8 height 10
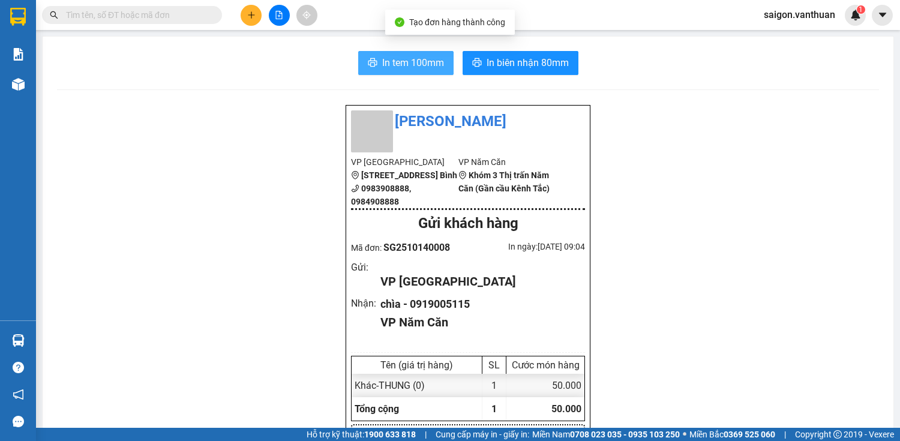
click at [388, 58] on span "In tem 100mm" at bounding box center [413, 62] width 62 height 15
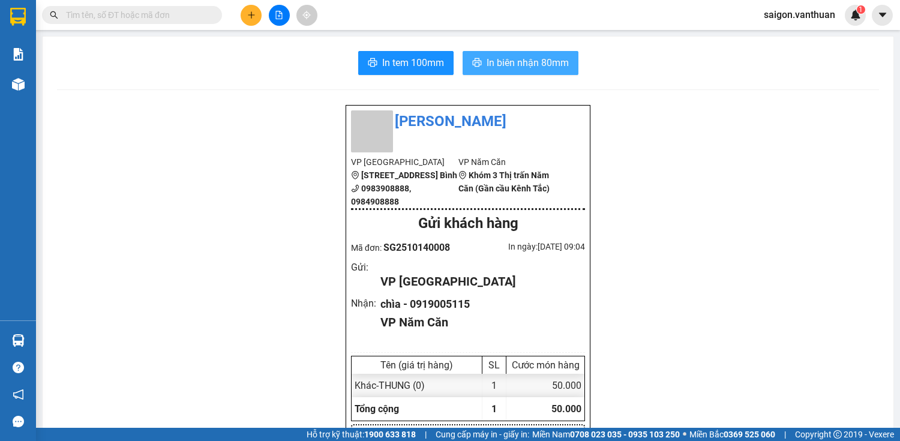
click at [544, 65] on span "In biên nhận 80mm" at bounding box center [527, 62] width 82 height 15
click at [257, 12] on button at bounding box center [250, 15] width 21 height 21
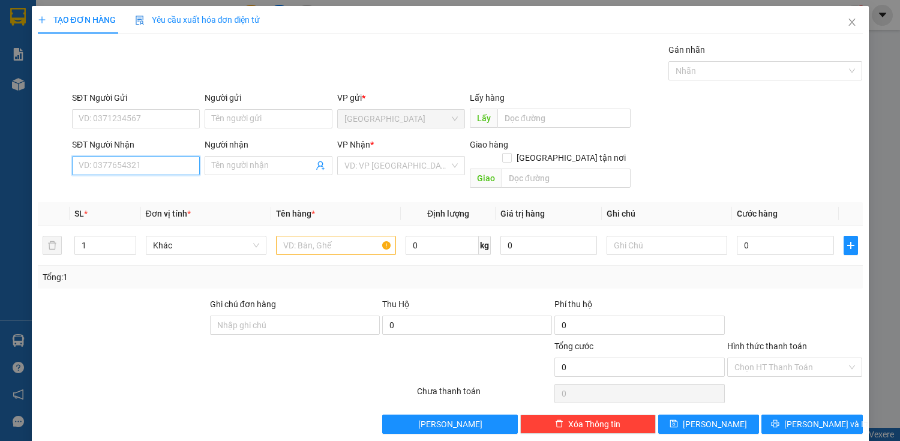
click at [144, 161] on input "SĐT Người Nhận" at bounding box center [136, 165] width 128 height 19
type input "0889545252"
click at [175, 189] on div "0889545252 - thao" at bounding box center [135, 188] width 112 height 13
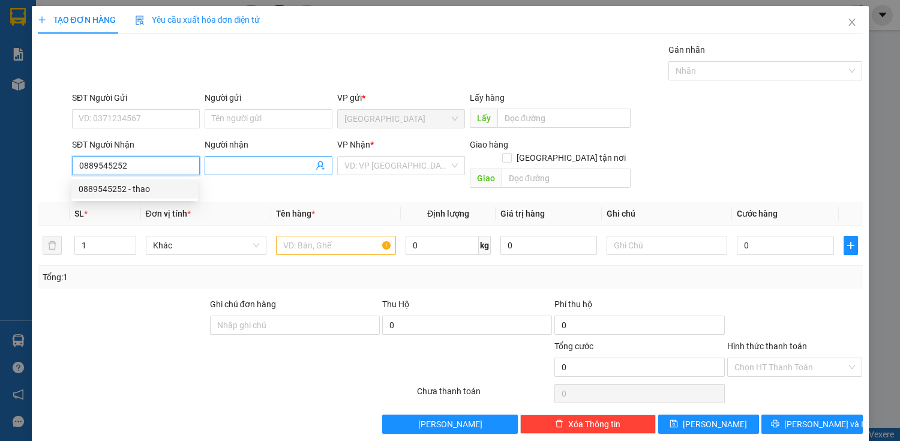
type input "thao"
checkbox input "true"
type input "RACH TAU"
type input "70.000"
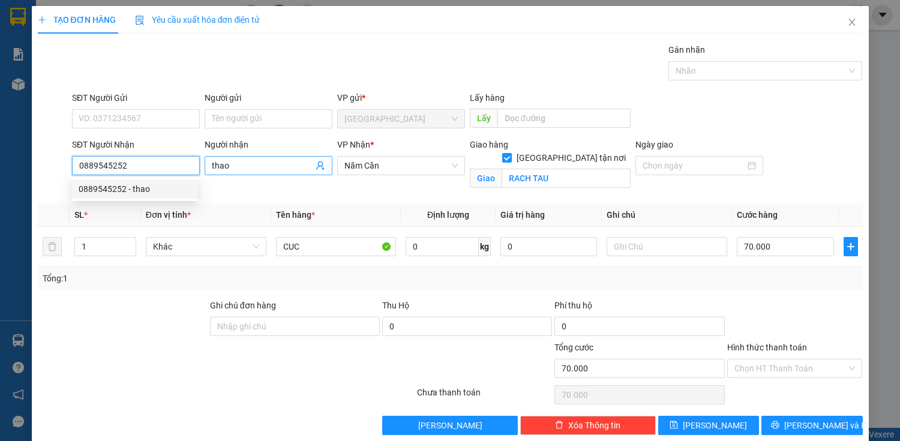
type input "0889545252"
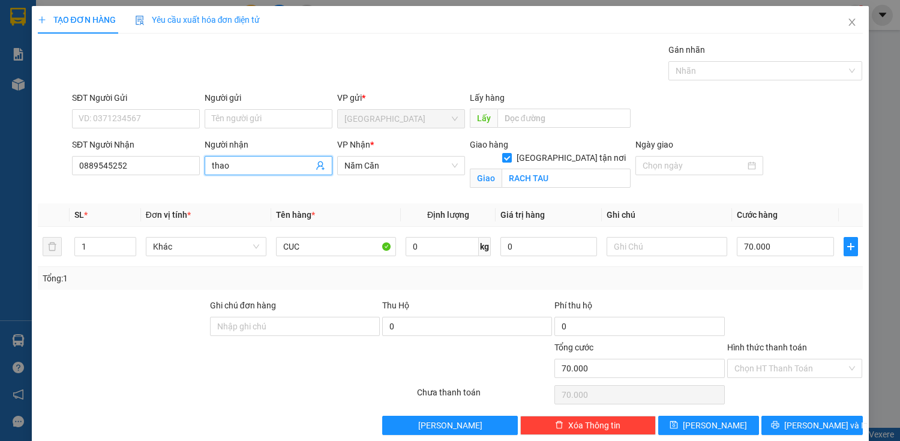
click at [262, 166] on input "thao" at bounding box center [262, 165] width 101 height 13
type input "t"
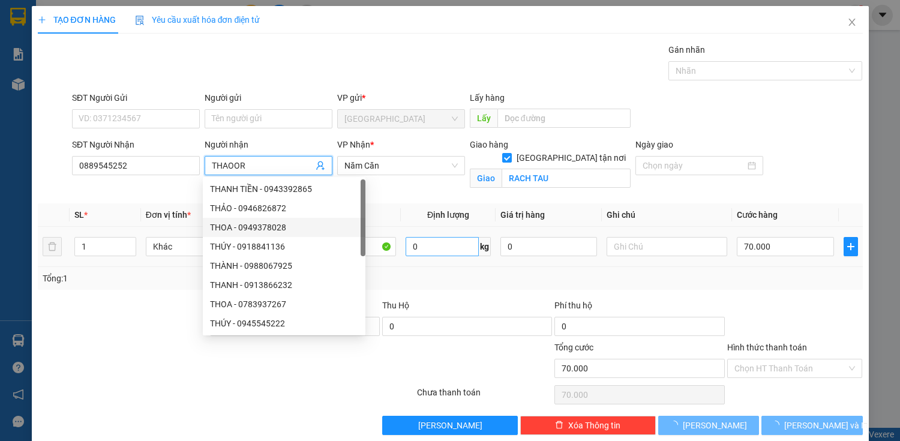
type input "THAOOR"
click at [454, 244] on input "0" at bounding box center [441, 246] width 73 height 19
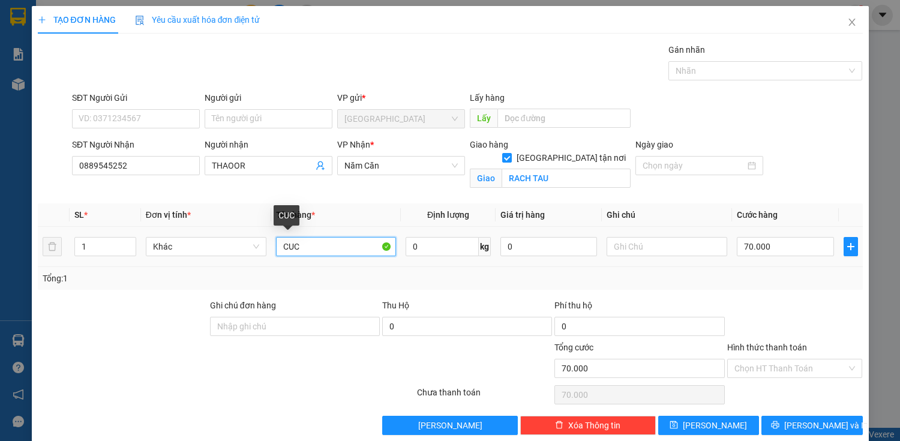
click at [337, 245] on input "CUC" at bounding box center [336, 246] width 121 height 19
type input "C"
type input "THÙNG"
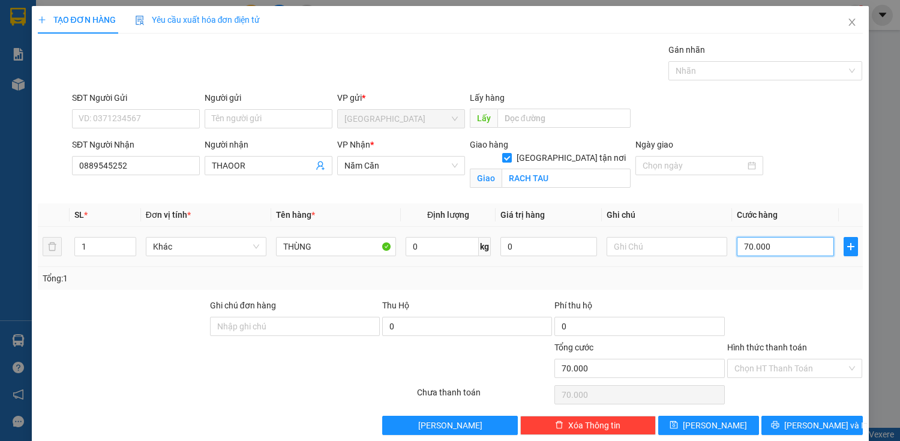
click at [750, 251] on input "70.000" at bounding box center [784, 246] width 97 height 19
type input "0"
type input "10"
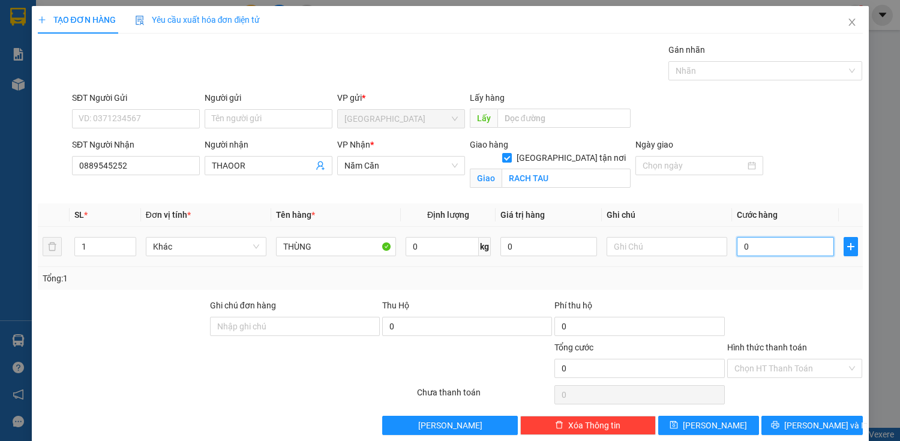
type input "10"
type input "100"
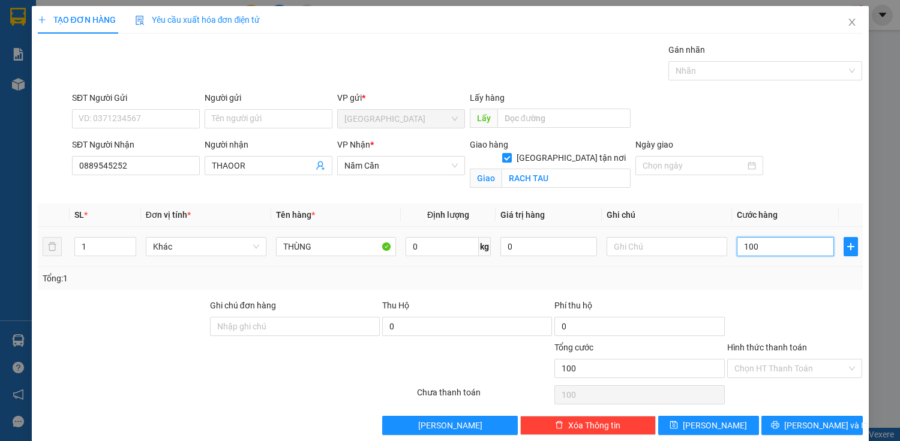
type input "1.000"
type input "10.000"
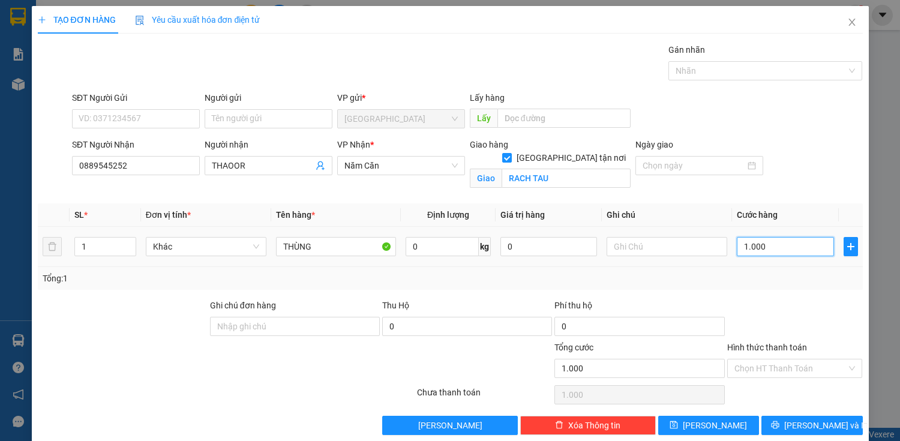
type input "10.000"
type input "100.000"
drag, startPoint x: 842, startPoint y: 363, endPoint x: 819, endPoint y: 374, distance: 25.5
click at [842, 362] on div "Chọn HT Thanh Toán" at bounding box center [795, 368] width 136 height 19
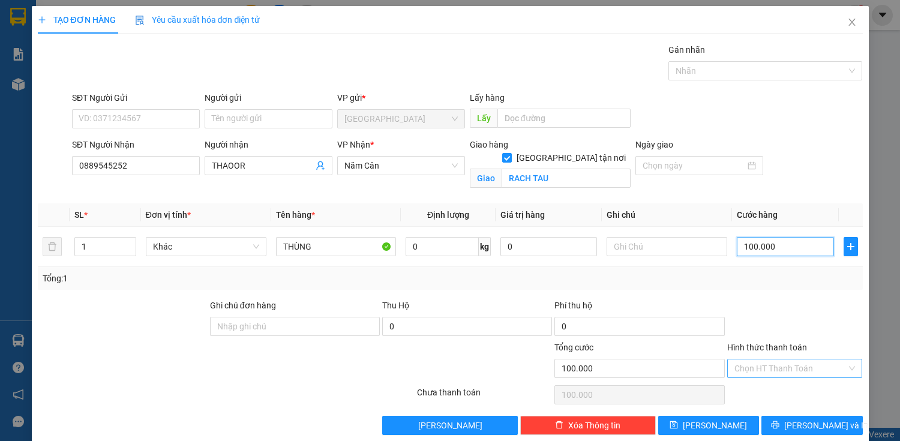
type input "100.000"
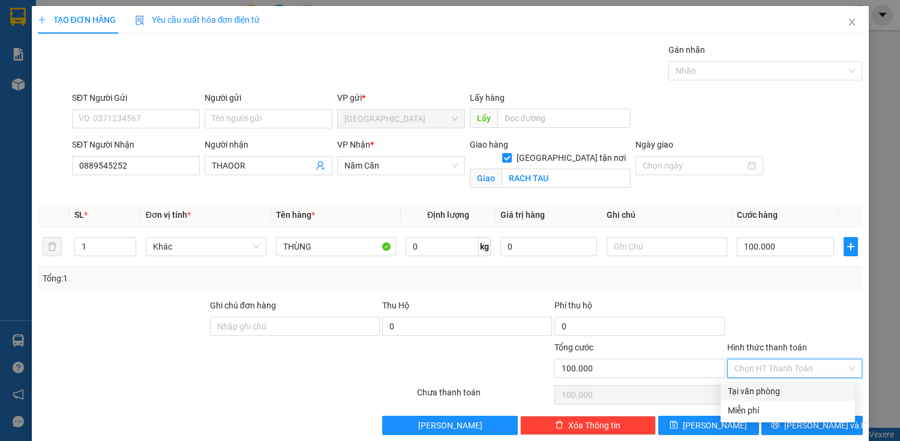
click at [783, 386] on div "Tại văn phòng" at bounding box center [787, 390] width 120 height 13
type input "0"
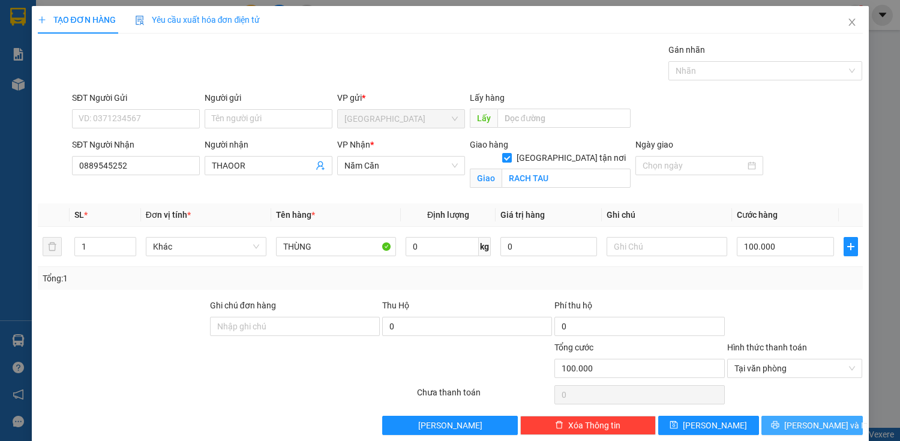
click at [797, 424] on span "[PERSON_NAME] và In" at bounding box center [826, 425] width 84 height 13
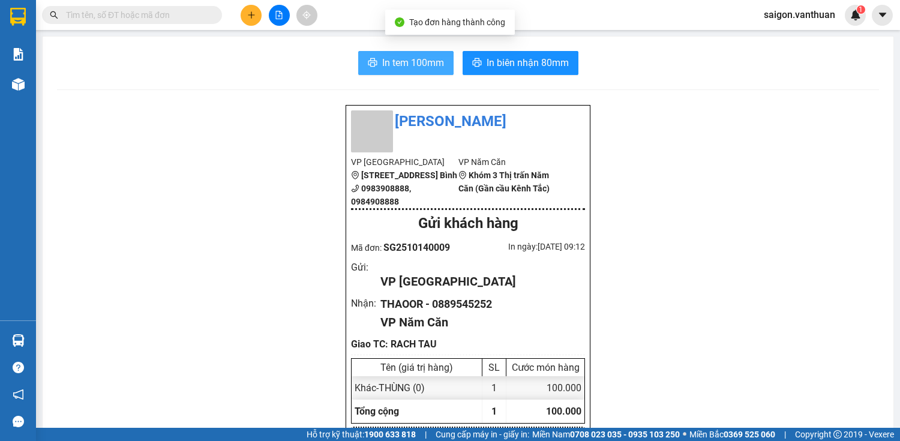
click at [432, 70] on span "In tem 100mm" at bounding box center [413, 62] width 62 height 15
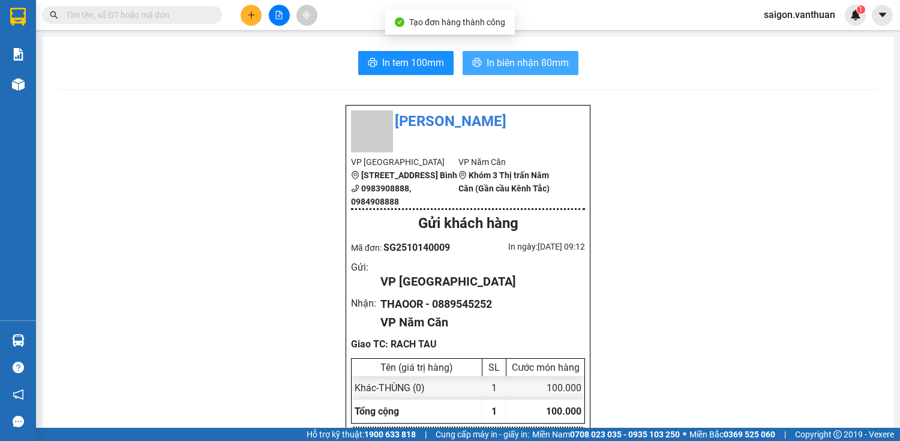
click at [525, 62] on span "In biên nhận 80mm" at bounding box center [527, 62] width 82 height 15
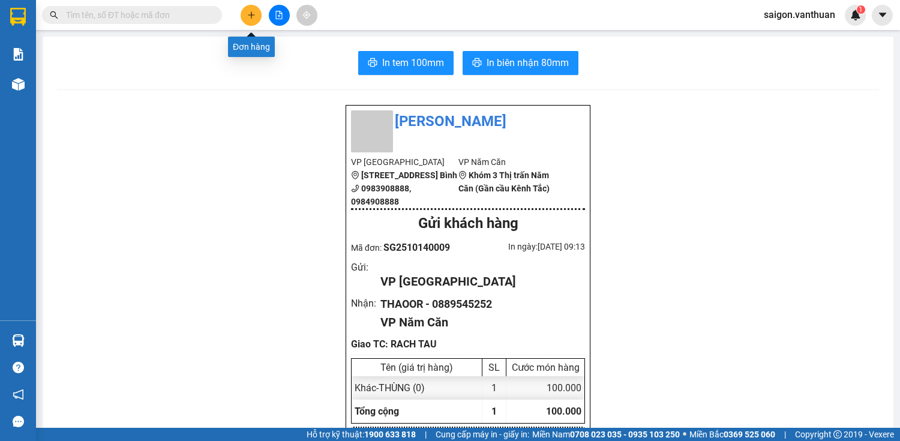
click at [251, 17] on icon "plus" at bounding box center [251, 14] width 1 height 7
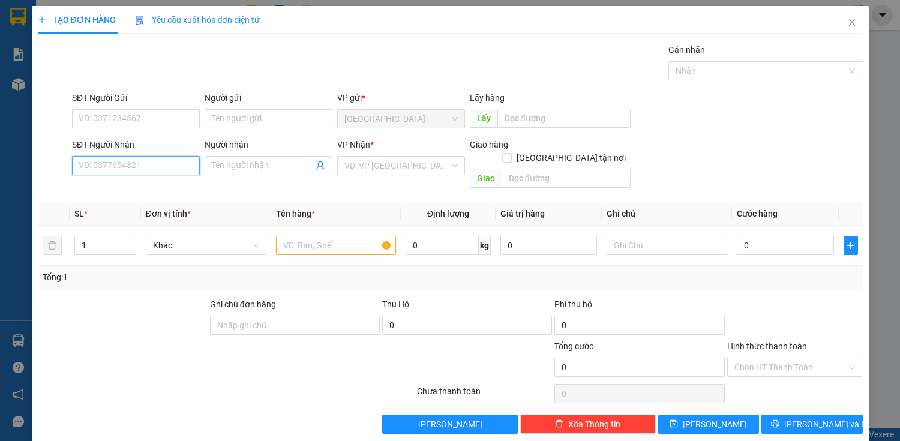
click at [145, 161] on input "SĐT Người Nhận" at bounding box center [136, 165] width 128 height 19
click at [130, 190] on div "0904727477 - NGHĨA" at bounding box center [135, 188] width 112 height 13
type input "0904727477"
type input "NGHĨA"
checkbox input "true"
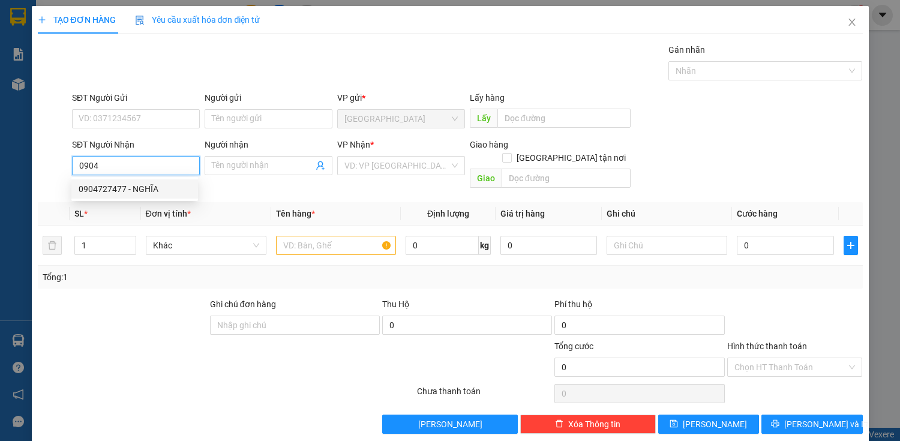
type input "CẦU ÔRO RẠCH TÀU"
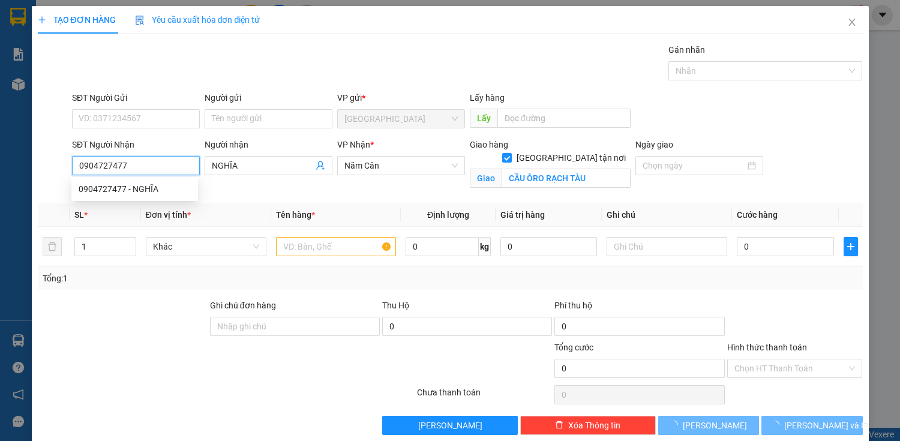
type input "100.000"
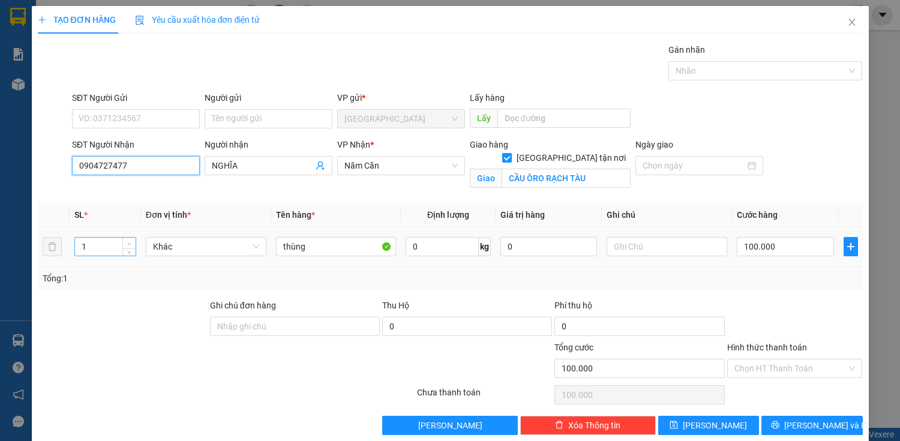
type input "0904727477"
click at [128, 242] on icon "up" at bounding box center [129, 244] width 4 height 4
type input "5"
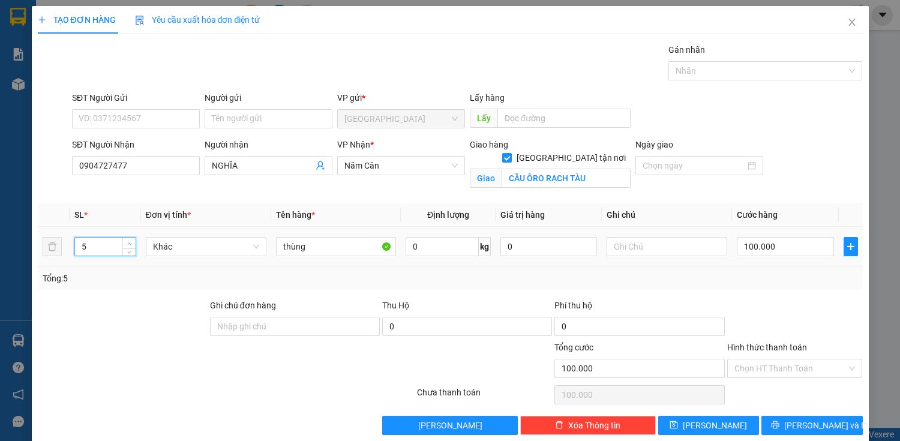
click at [128, 242] on icon "up" at bounding box center [129, 244] width 4 height 4
click at [775, 240] on input "100.000" at bounding box center [784, 246] width 97 height 19
type input "7"
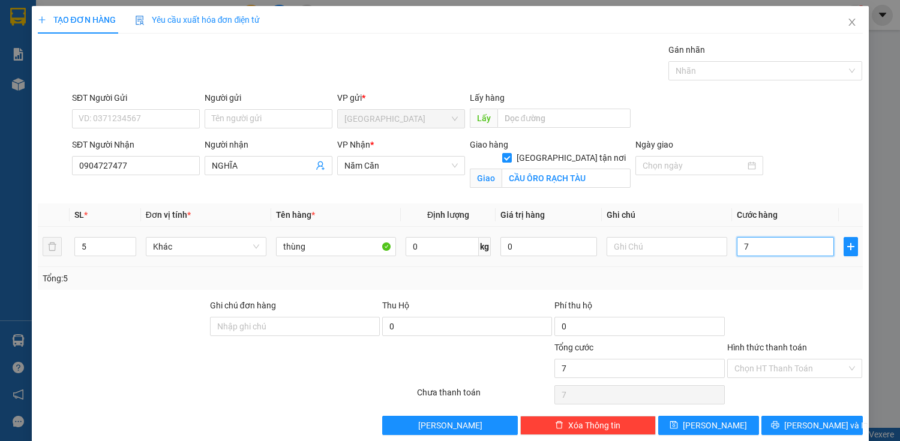
type input "75"
type input "750"
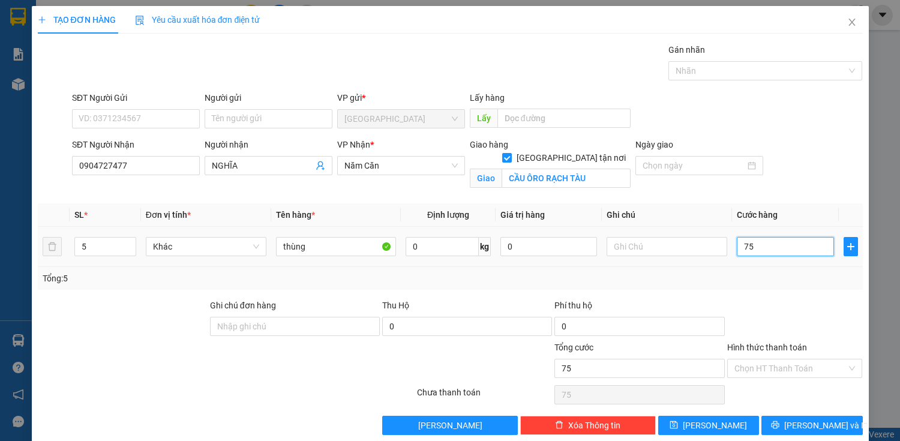
type input "750"
type input "7.500"
type input "75.000"
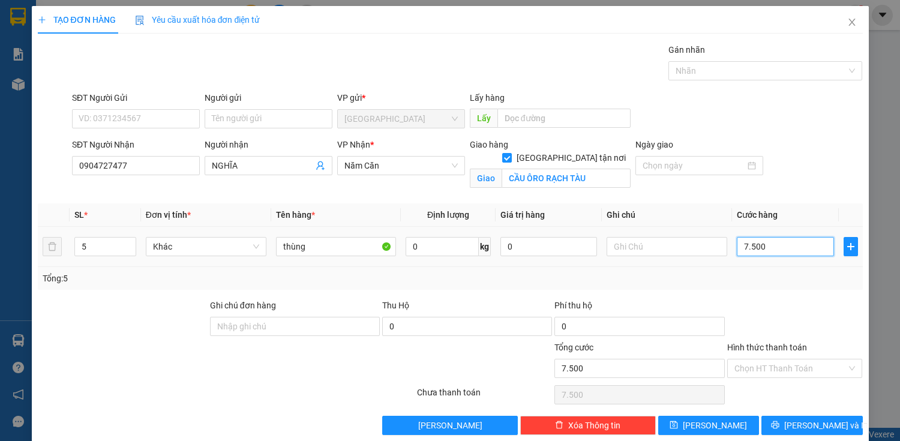
type input "75.000"
type input "750.000"
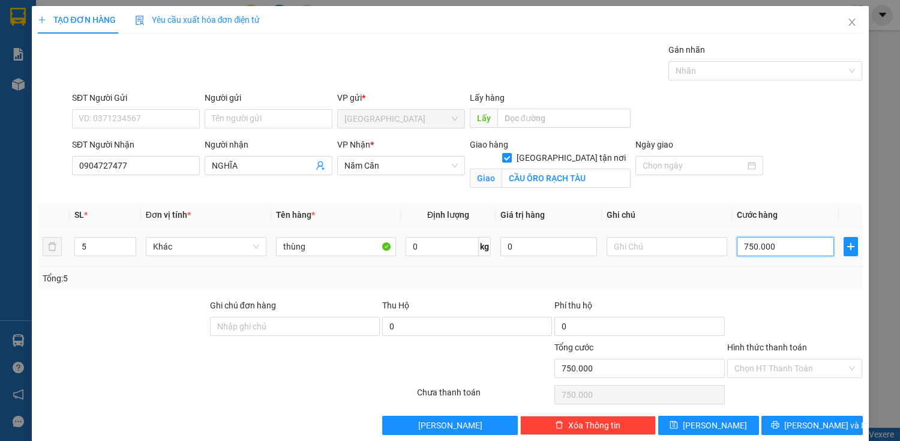
drag, startPoint x: 793, startPoint y: 251, endPoint x: 739, endPoint y: 261, distance: 55.5
click at [739, 261] on td "750.000" at bounding box center [785, 247] width 106 height 40
type input "7"
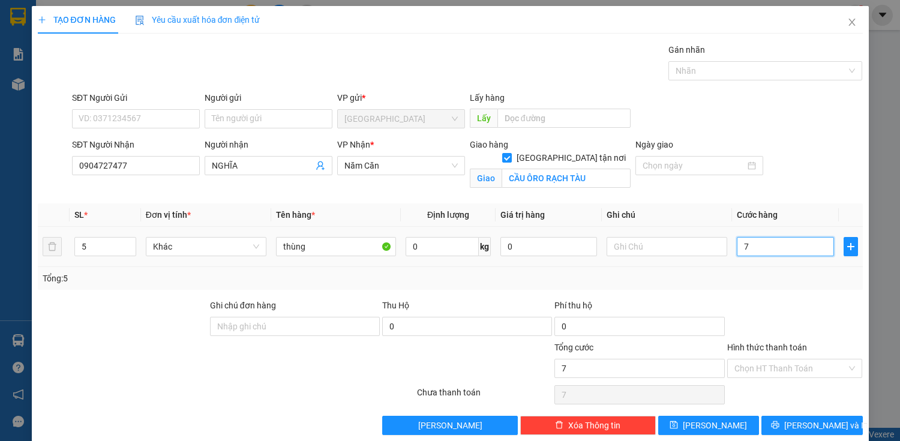
type input "70"
type input "700"
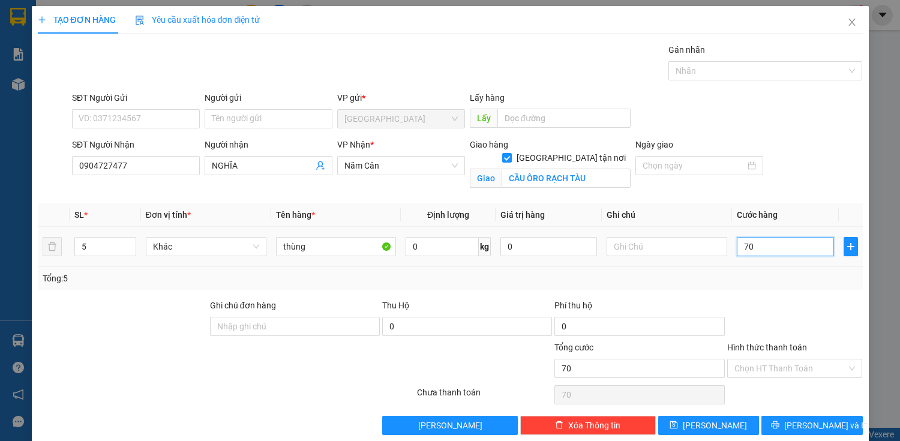
type input "700"
type input "7.000"
type input "70.000"
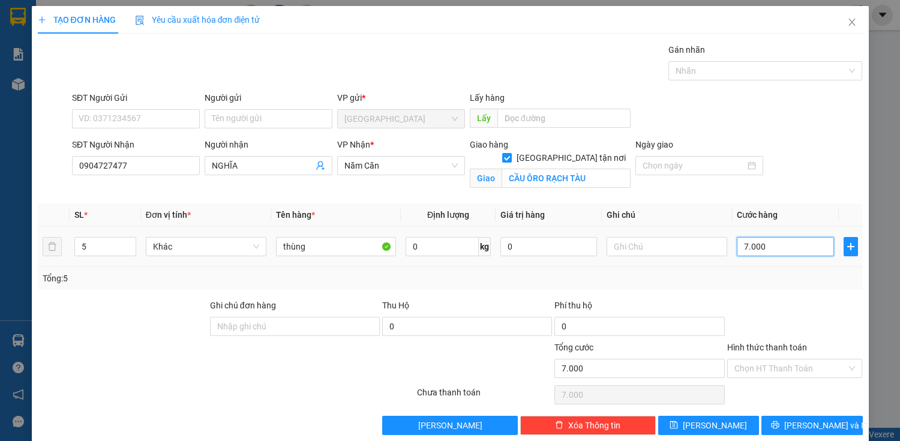
type input "70.000"
type input "700.000"
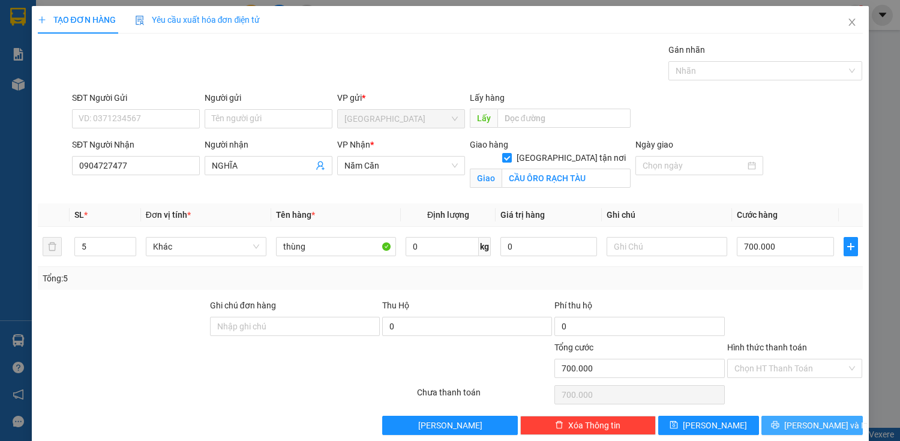
click at [779, 429] on span "printer" at bounding box center [775, 425] width 8 height 10
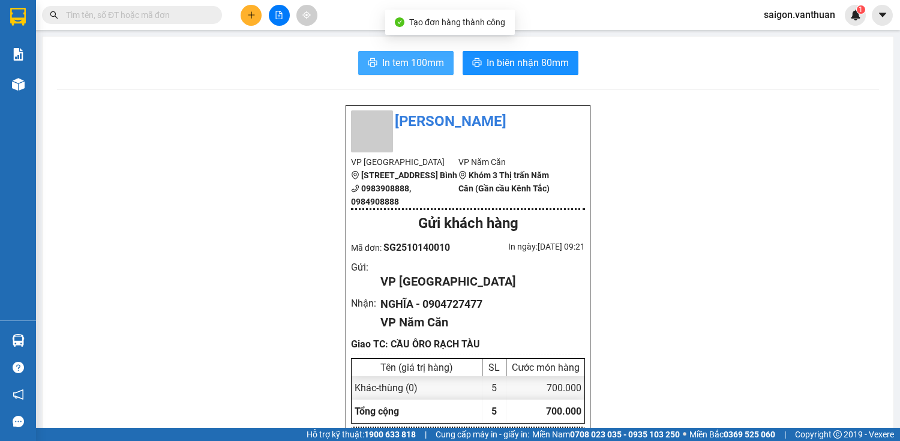
click at [418, 65] on span "In tem 100mm" at bounding box center [413, 62] width 62 height 15
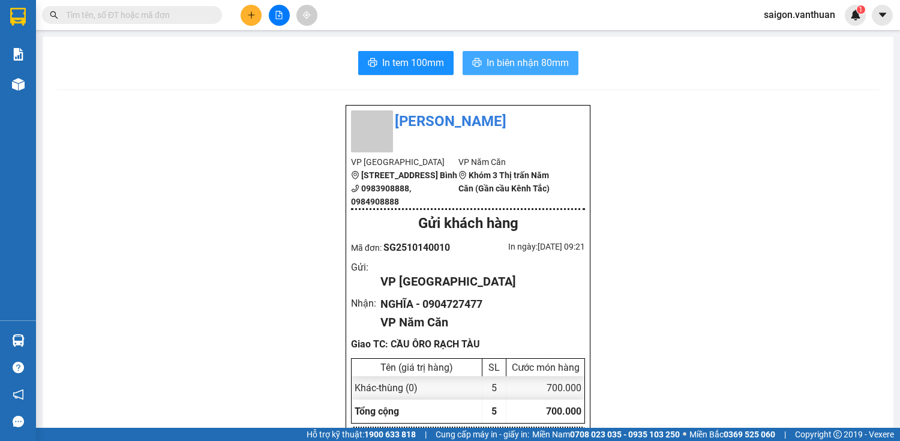
click at [515, 65] on span "In biên nhận 80mm" at bounding box center [527, 62] width 82 height 15
click at [261, 16] on div at bounding box center [279, 15] width 90 height 21
click at [251, 17] on icon "plus" at bounding box center [251, 14] width 1 height 7
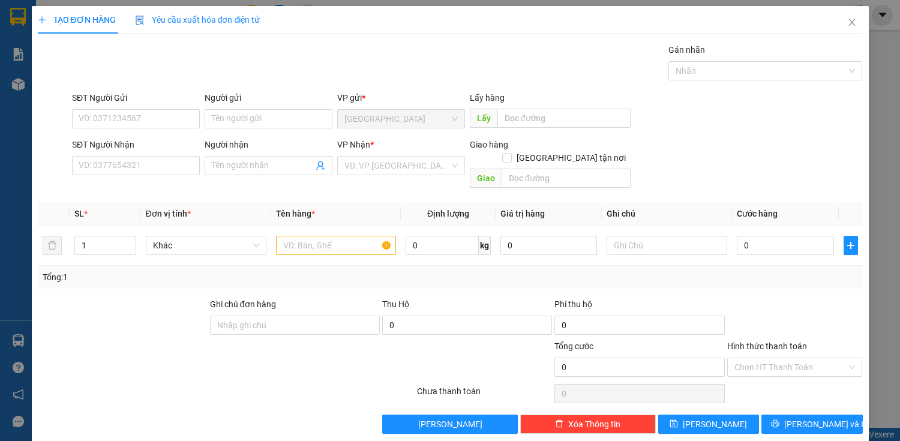
click at [139, 149] on div "SĐT Người Nhận" at bounding box center [136, 144] width 128 height 13
click at [139, 156] on input "SĐT Người Nhận" at bounding box center [136, 165] width 128 height 19
click at [140, 161] on input "SĐT Người Nhận" at bounding box center [136, 165] width 128 height 19
type input "0913986898"
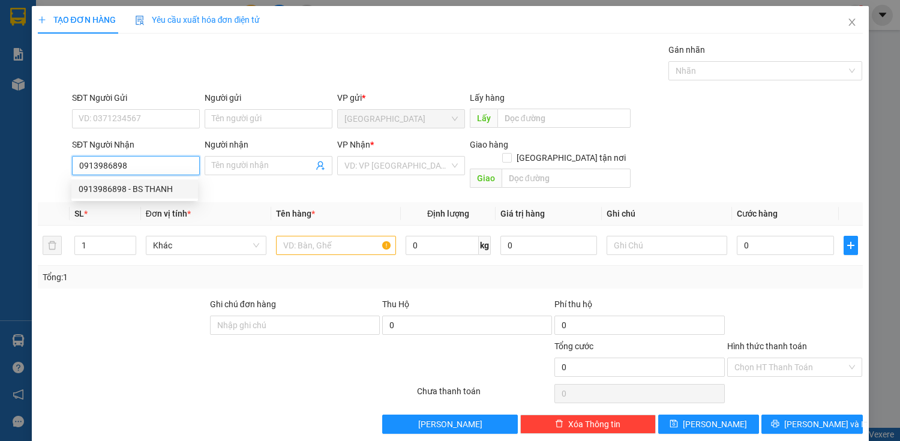
click at [150, 193] on div "0913986898 - BS THANH" at bounding box center [135, 188] width 112 height 13
type input "BS THANH"
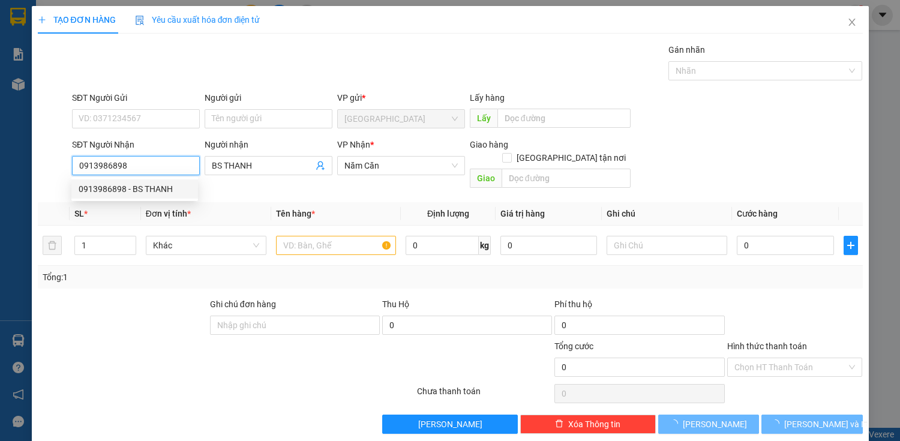
type input "50.000"
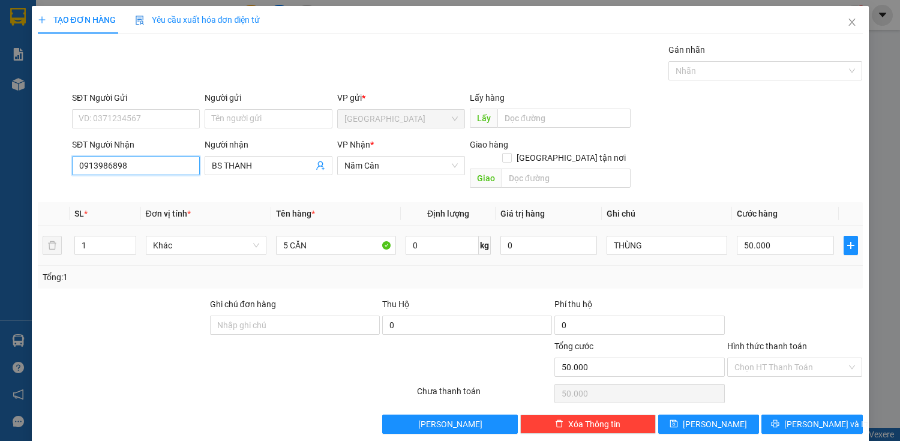
type input "0913986898"
drag, startPoint x: 317, startPoint y: 248, endPoint x: 319, endPoint y: 239, distance: 8.7
click at [319, 241] on td "5 CĂN" at bounding box center [336, 246] width 130 height 40
drag, startPoint x: 323, startPoint y: 228, endPoint x: 327, endPoint y: 221, distance: 7.5
click at [326, 236] on input "5 CĂN" at bounding box center [336, 245] width 121 height 19
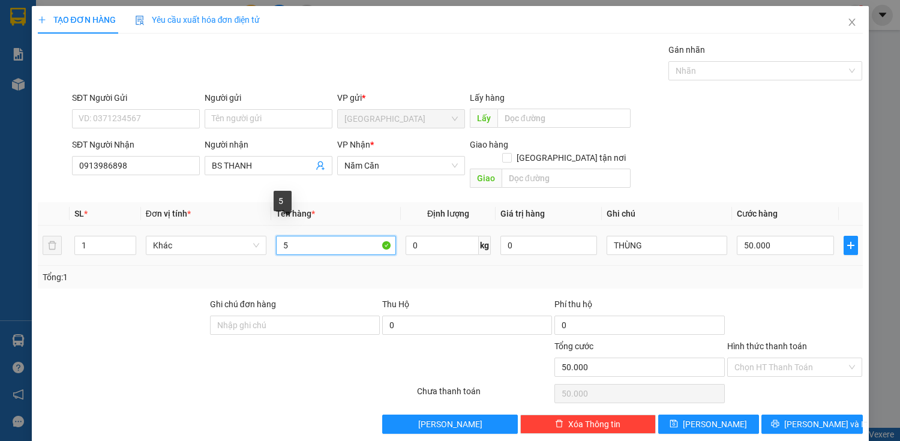
type input "5"
type input "THÙNG"
click at [678, 241] on div "THÙNG" at bounding box center [666, 245] width 121 height 24
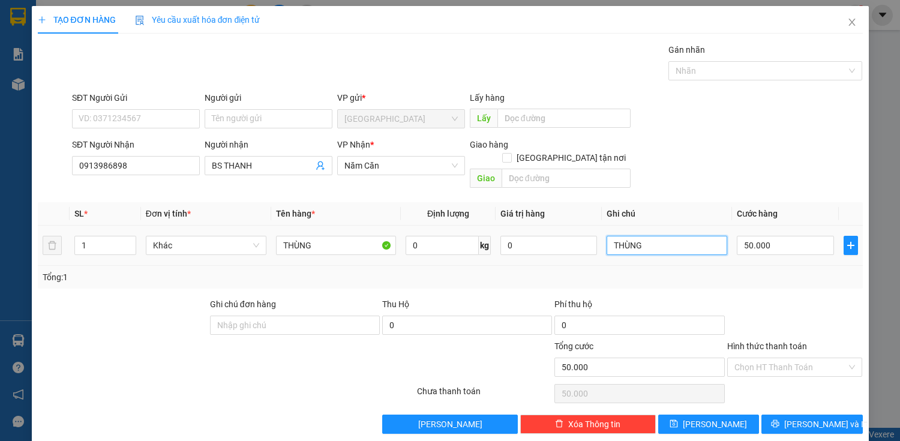
click at [678, 236] on input "THÙNG" at bounding box center [666, 245] width 121 height 19
type input "T"
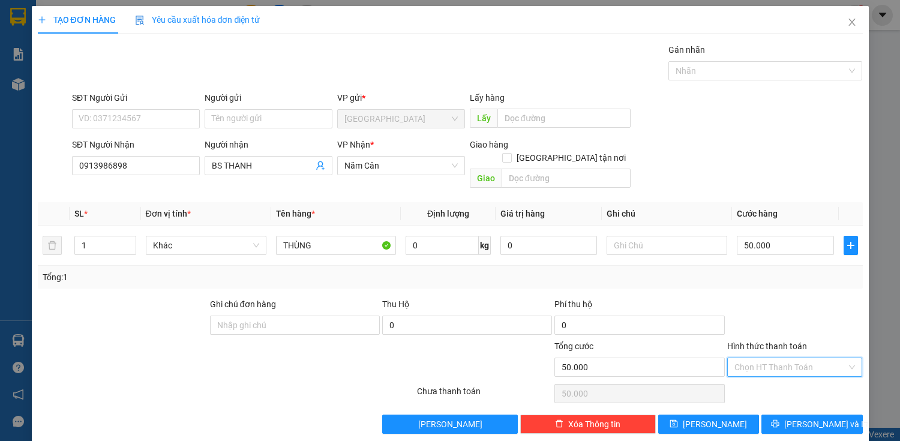
drag, startPoint x: 787, startPoint y: 353, endPoint x: 790, endPoint y: 359, distance: 6.5
click at [789, 358] on input "Hình thức thanh toán" at bounding box center [790, 367] width 113 height 18
click at [786, 376] on div "Tại văn phòng" at bounding box center [787, 376] width 120 height 13
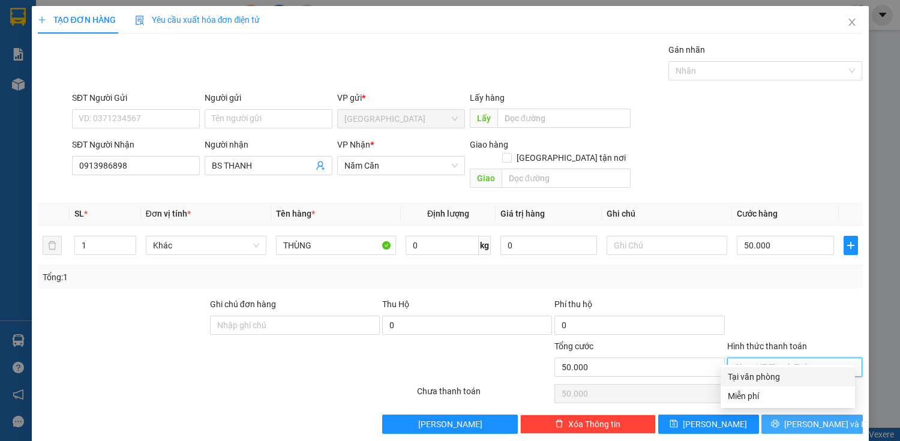
type input "0"
click at [789, 414] on button "[PERSON_NAME] và In" at bounding box center [811, 423] width 101 height 19
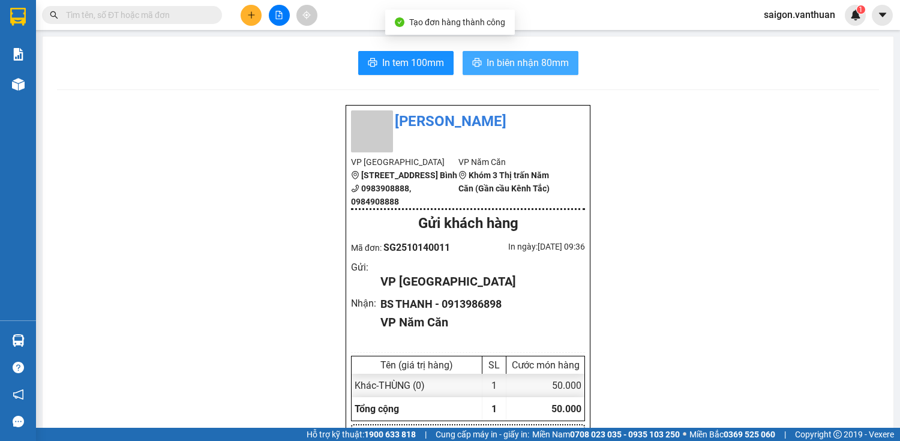
click at [549, 62] on span "In biên nhận 80mm" at bounding box center [527, 62] width 82 height 15
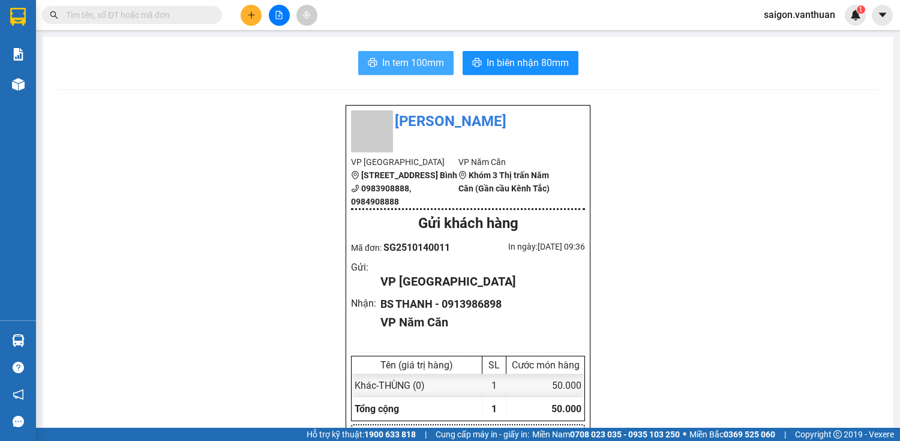
drag, startPoint x: 451, startPoint y: 85, endPoint x: 411, endPoint y: 67, distance: 44.3
click at [410, 65] on span "In tem 100mm" at bounding box center [413, 62] width 62 height 15
click at [252, 13] on icon "plus" at bounding box center [251, 15] width 8 height 8
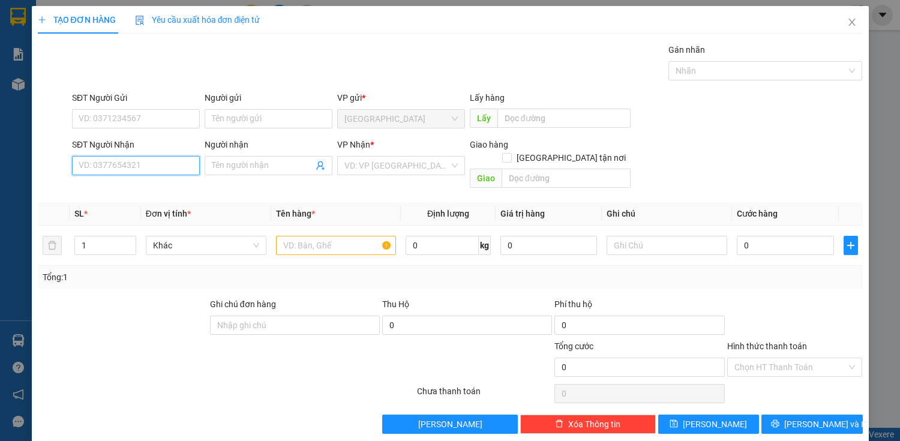
click at [97, 169] on input "SĐT Người Nhận" at bounding box center [136, 165] width 128 height 19
type input "0913986456"
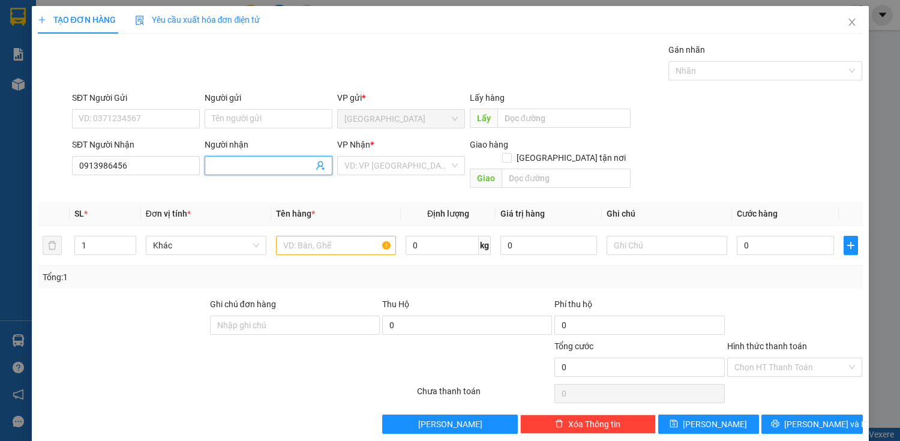
click at [221, 166] on input "Người nhận" at bounding box center [262, 165] width 101 height 13
type input "NHẪN"
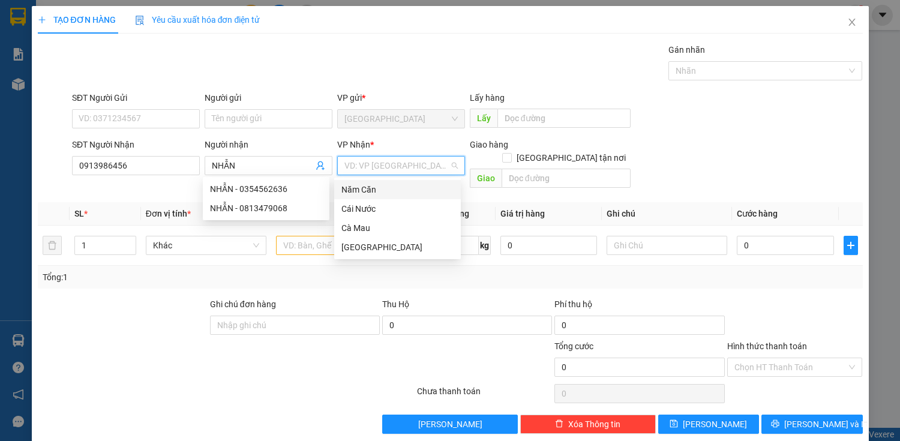
click at [424, 170] on input "search" at bounding box center [396, 166] width 105 height 18
click at [348, 188] on div "Năm Căn" at bounding box center [397, 189] width 112 height 13
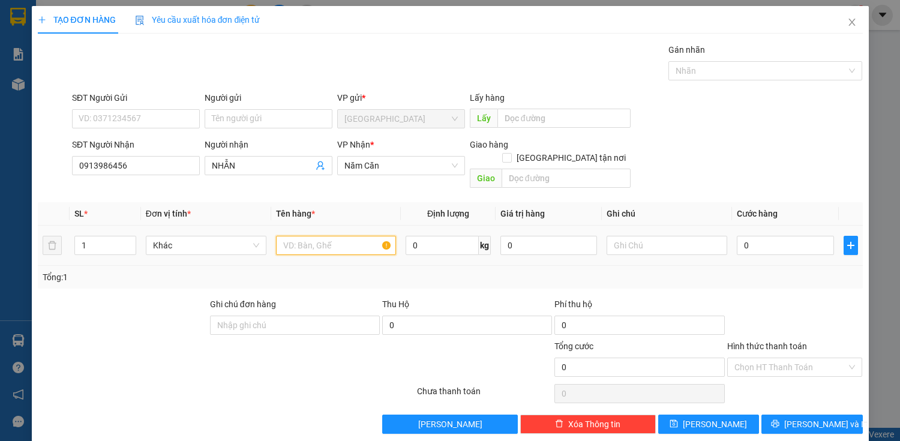
click at [298, 236] on input "text" at bounding box center [336, 245] width 121 height 19
type input "CUC"
click at [769, 236] on input "0" at bounding box center [784, 245] width 97 height 19
type input "5"
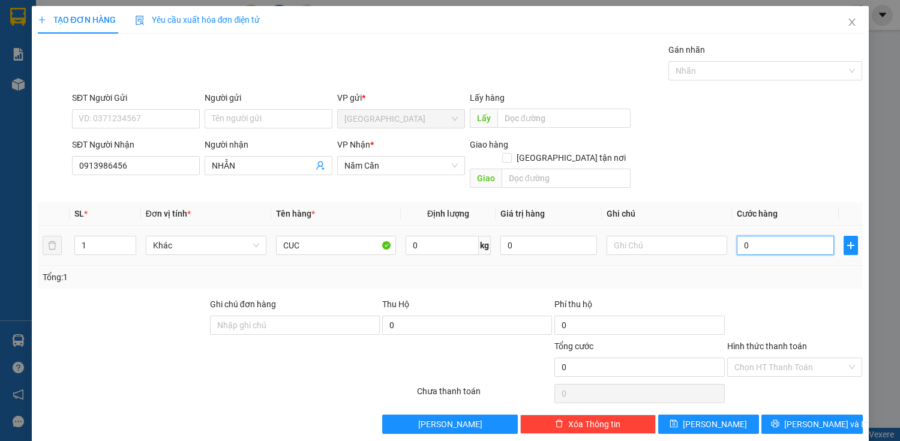
type input "5"
type input "50"
type input "500"
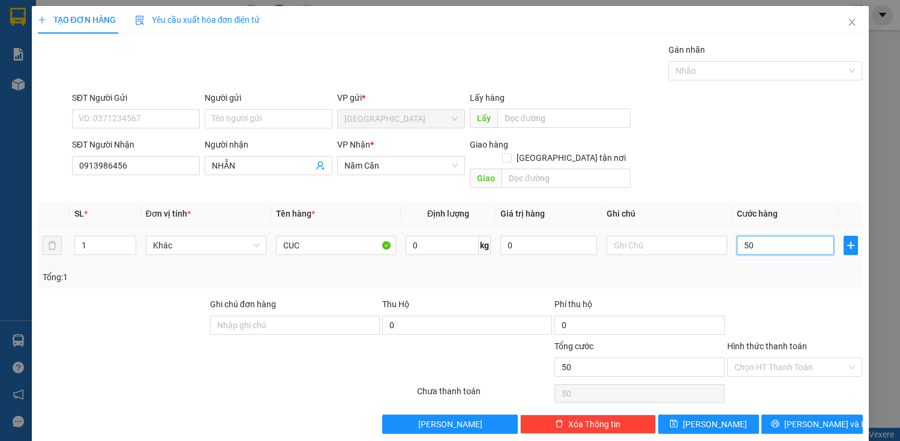
type input "500"
type input "5.000"
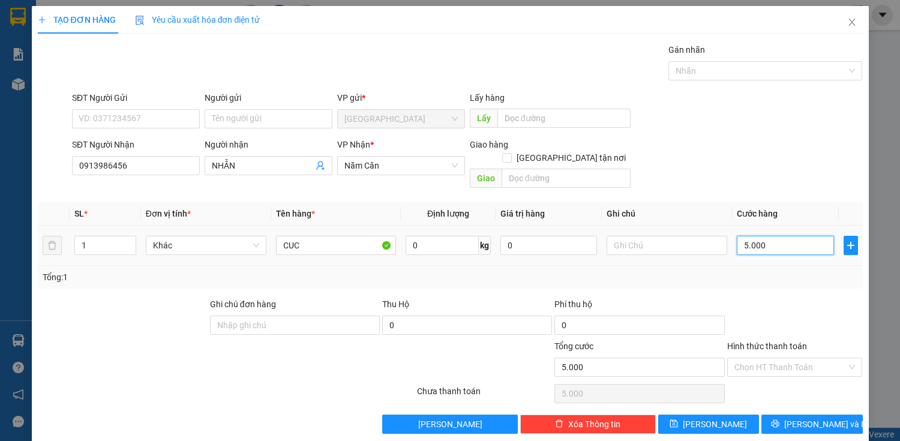
type input "50.000"
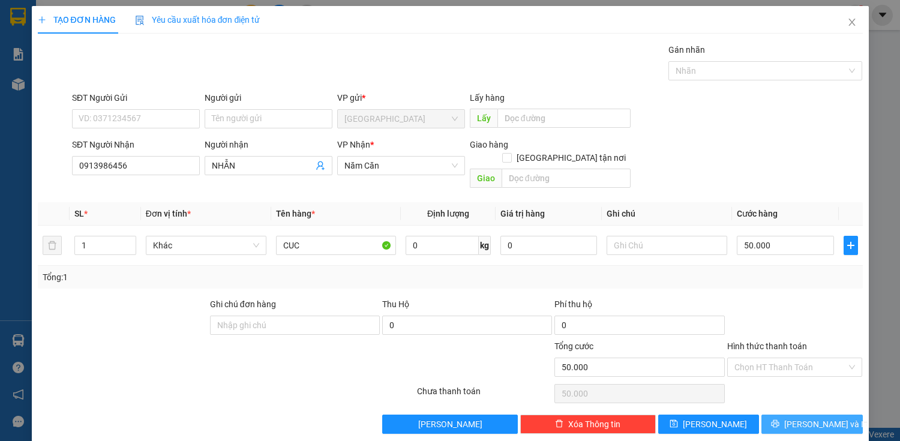
click at [784, 415] on button "[PERSON_NAME] và In" at bounding box center [811, 423] width 101 height 19
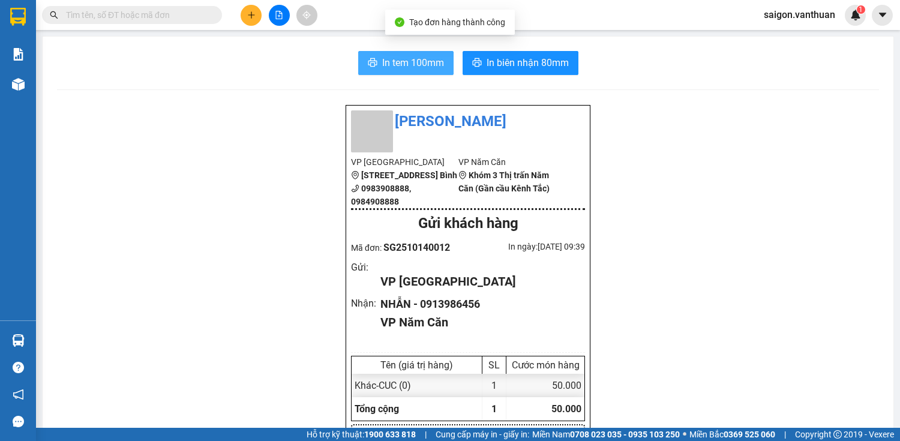
click at [412, 69] on span "In tem 100mm" at bounding box center [413, 62] width 62 height 15
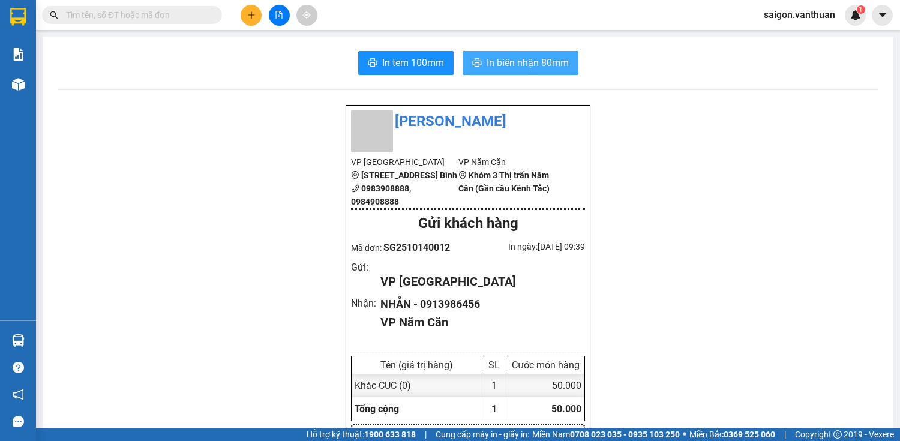
click at [489, 62] on span "In biên nhận 80mm" at bounding box center [527, 62] width 82 height 15
click at [251, 19] on icon "plus" at bounding box center [251, 15] width 8 height 8
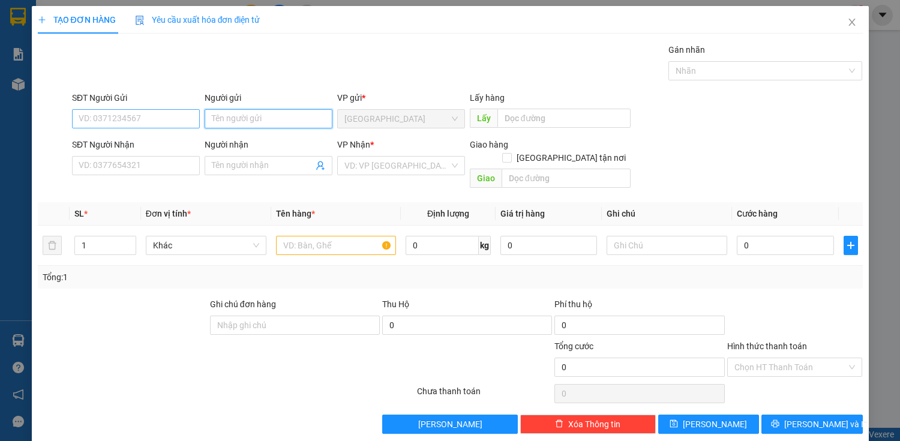
drag, startPoint x: 207, startPoint y: 119, endPoint x: 196, endPoint y: 124, distance: 11.8
click at [199, 123] on div "SĐT Người Gửi VD: 0371234567 Người gửi Tên người gửi VP gửi * [GEOGRAPHIC_DATA]…" at bounding box center [467, 112] width 795 height 42
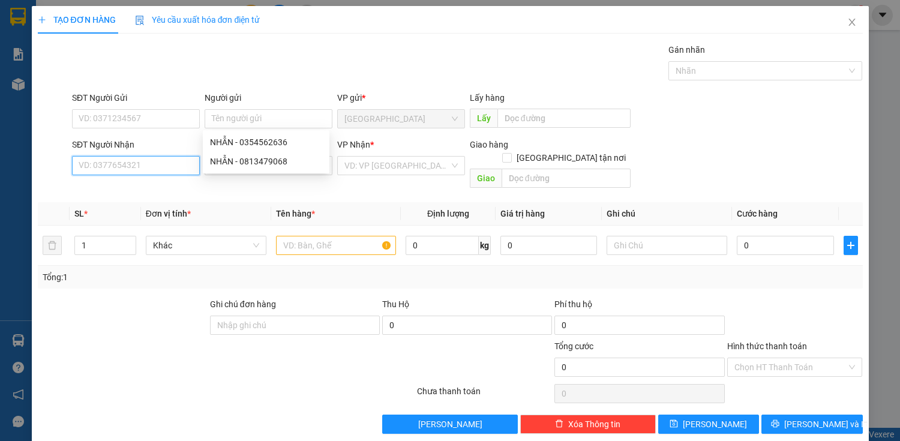
click at [173, 156] on input "SĐT Người Nhận" at bounding box center [136, 165] width 128 height 19
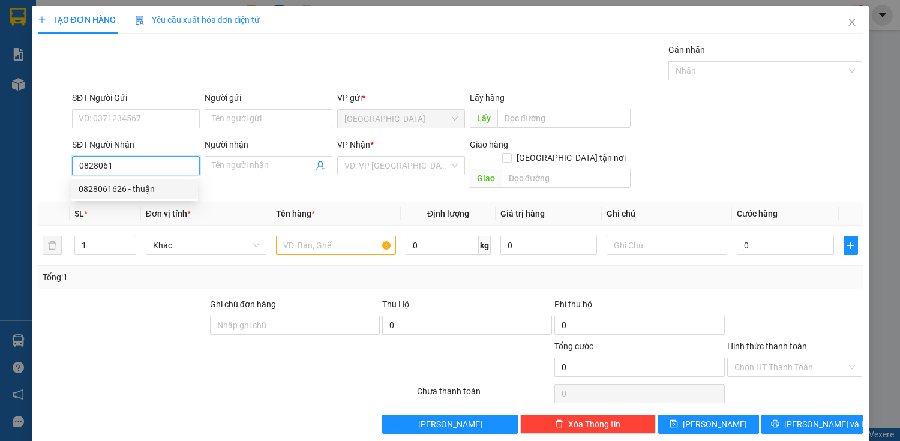
click at [171, 185] on div "0828061626 - thuận" at bounding box center [135, 188] width 112 height 13
type input "0828061626"
type input "thuận"
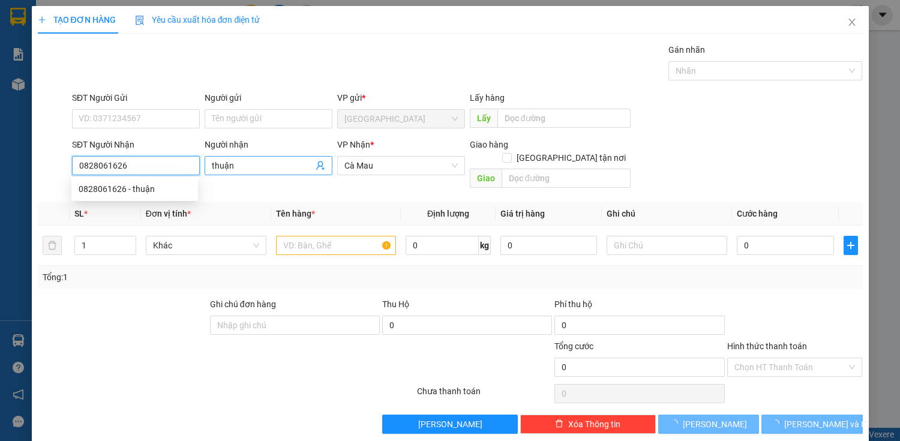
type input "60.000"
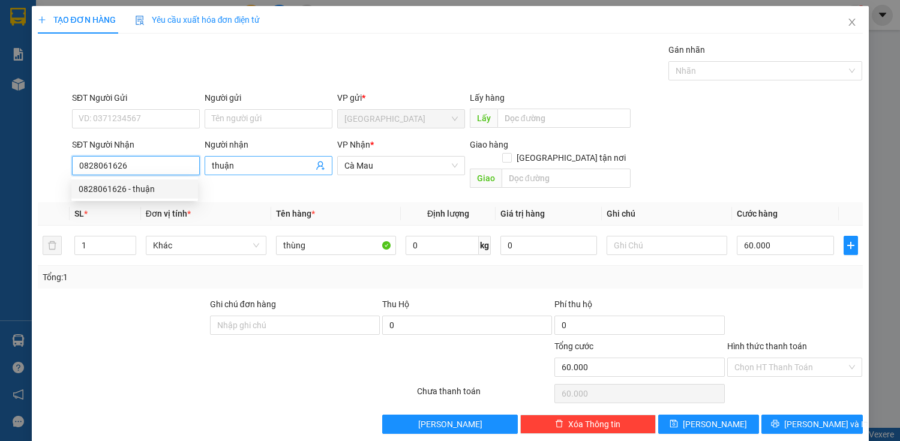
type input "0828061626"
click at [251, 166] on input "thuận" at bounding box center [262, 165] width 101 height 13
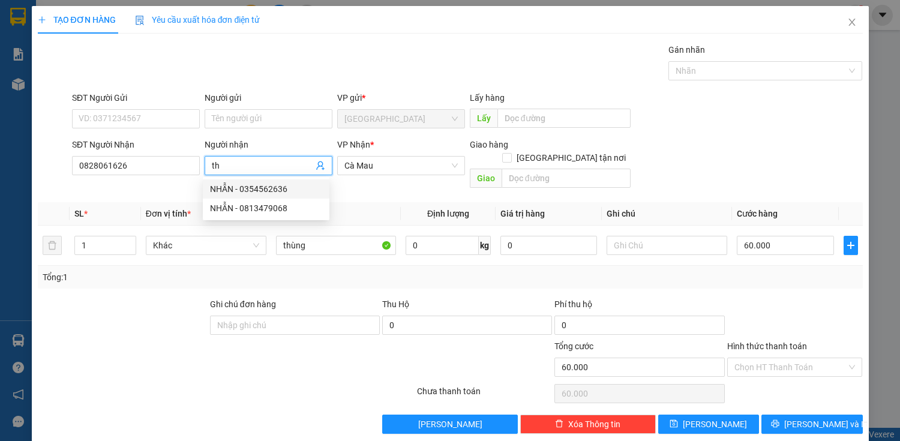
type input "t"
type input "CÚC"
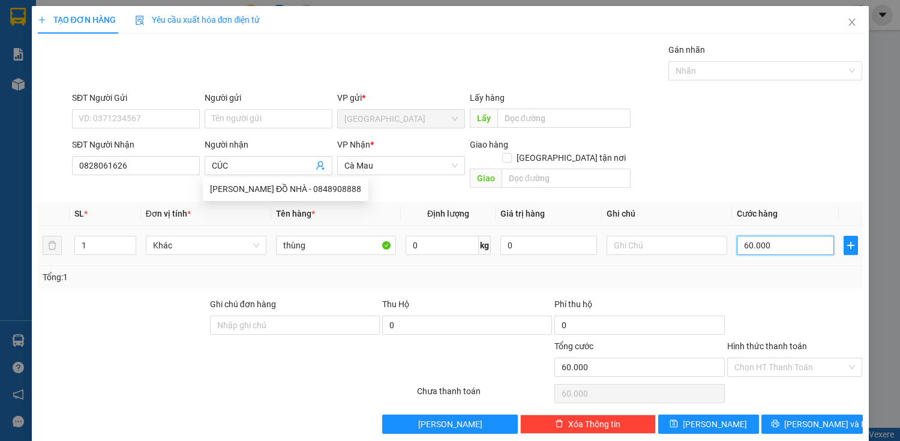
click at [744, 236] on input "60.000" at bounding box center [784, 245] width 97 height 19
type input "0"
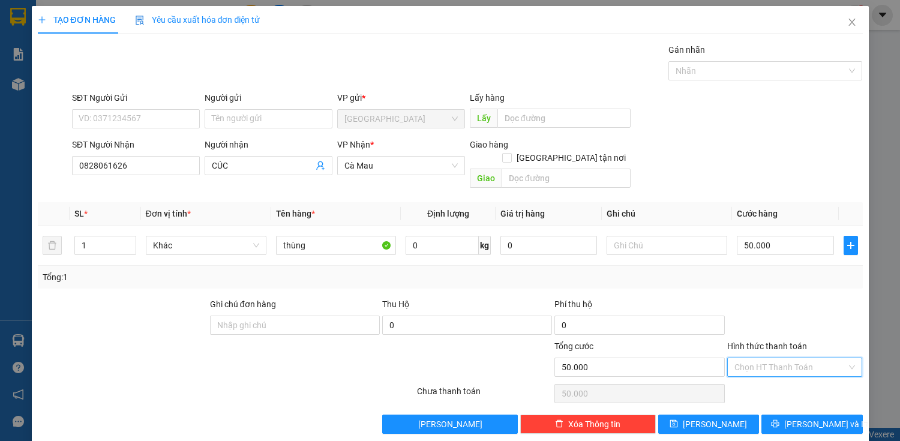
drag, startPoint x: 768, startPoint y: 356, endPoint x: 760, endPoint y: 370, distance: 15.6
click at [767, 358] on input "Hình thức thanh toán" at bounding box center [790, 367] width 113 height 18
drag, startPoint x: 756, startPoint y: 379, endPoint x: 753, endPoint y: 410, distance: 30.7
click at [756, 380] on div "Tại văn phòng" at bounding box center [787, 376] width 120 height 13
drag, startPoint x: 761, startPoint y: 410, endPoint x: 826, endPoint y: 413, distance: 64.9
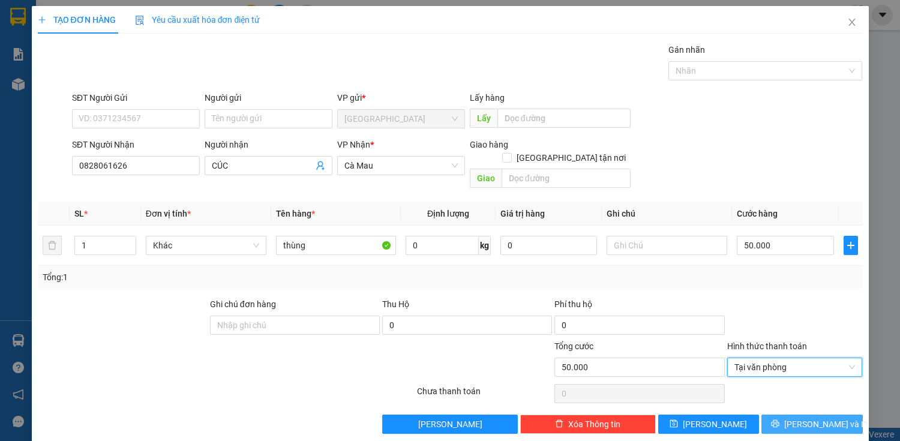
click at [762, 414] on button "[PERSON_NAME] và In" at bounding box center [811, 423] width 101 height 19
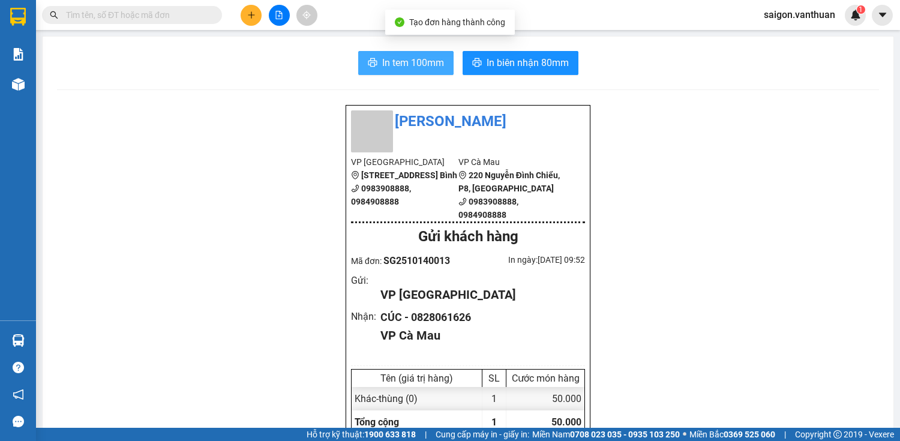
click at [400, 55] on span "In tem 100mm" at bounding box center [413, 62] width 62 height 15
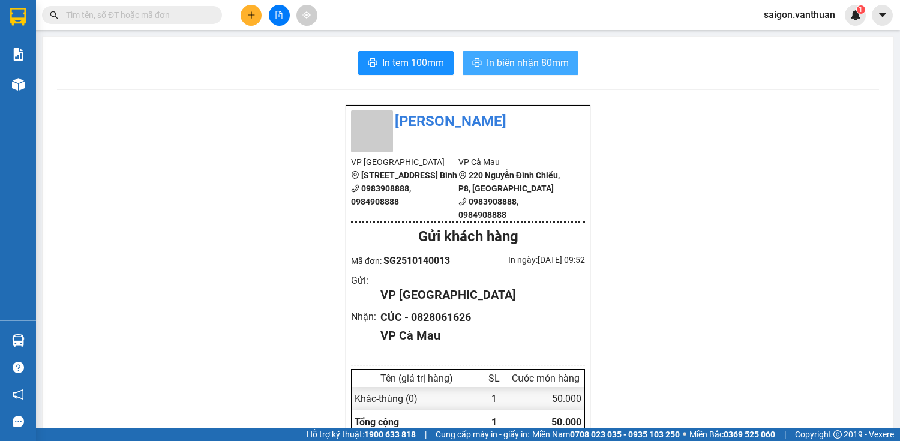
click at [563, 59] on span "In biên nhận 80mm" at bounding box center [527, 62] width 82 height 15
click at [248, 17] on icon "plus" at bounding box center [251, 15] width 8 height 8
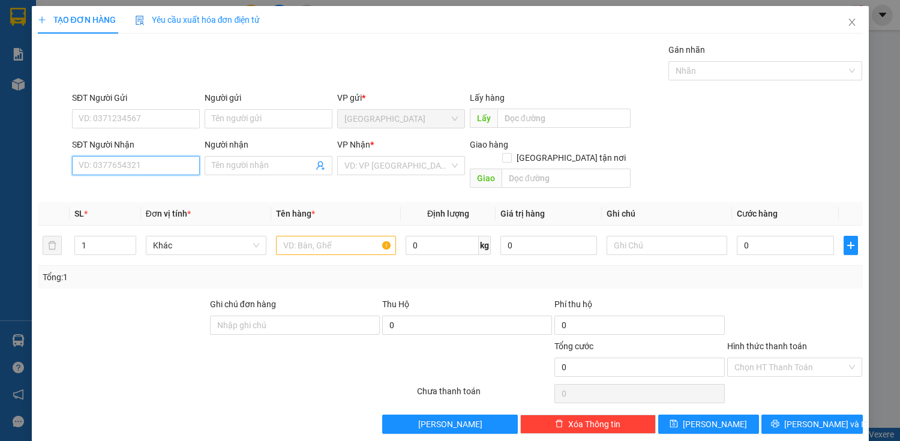
click at [115, 168] on input "SĐT Người Nhận" at bounding box center [136, 165] width 128 height 19
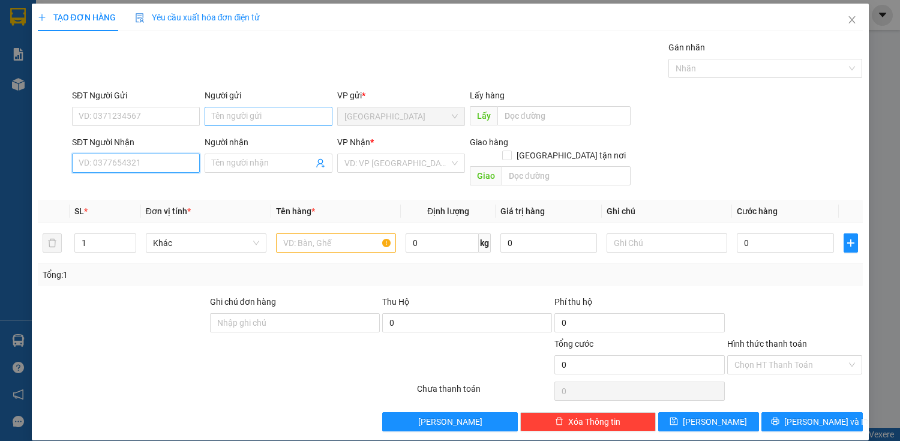
scroll to position [2, 0]
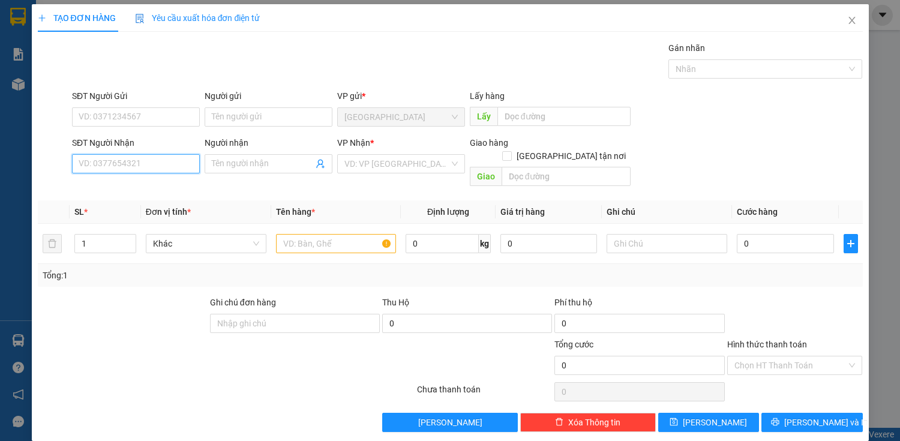
click at [137, 161] on input "SĐT Người Nhận" at bounding box center [136, 163] width 128 height 19
click at [154, 185] on div "0944066606 - TRƯỜNG AN ĐỒ NHÀ" at bounding box center [147, 187] width 136 height 13
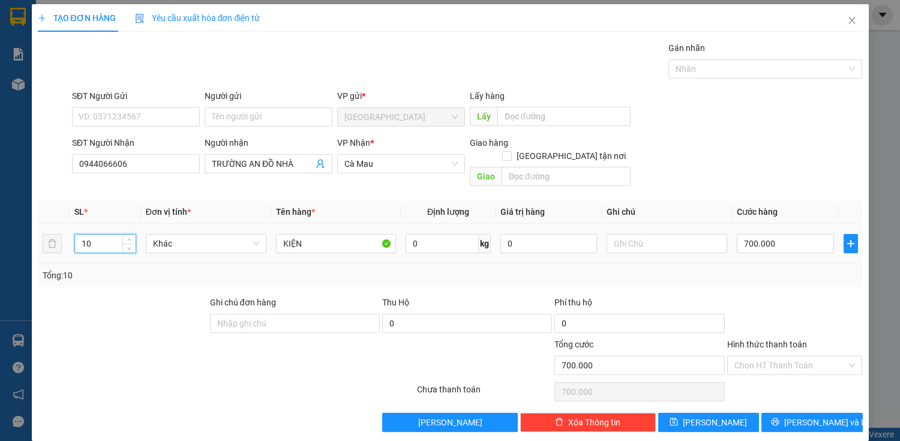
drag, startPoint x: 101, startPoint y: 230, endPoint x: 65, endPoint y: 232, distance: 36.0
click at [65, 232] on tr "10 Khác KIỆN 0 kg 0 700.000" at bounding box center [450, 244] width 825 height 40
click at [790, 234] on input "700.000" at bounding box center [784, 243] width 97 height 19
click at [765, 356] on input "Hình thức thanh toán" at bounding box center [790, 365] width 113 height 18
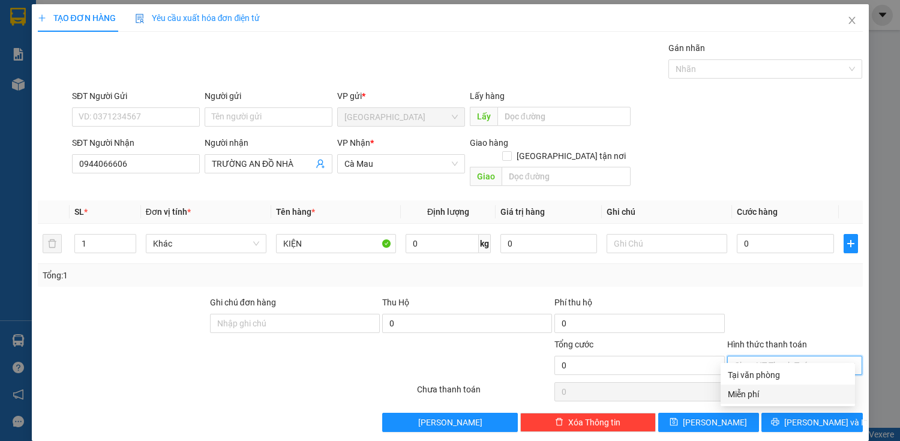
click at [751, 396] on div "Miễn phí" at bounding box center [787, 393] width 120 height 13
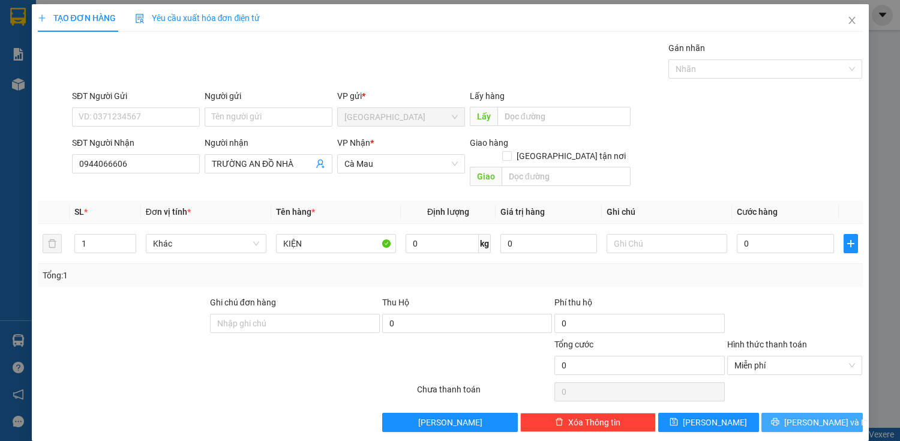
click at [814, 416] on span "[PERSON_NAME] và In" at bounding box center [826, 422] width 84 height 13
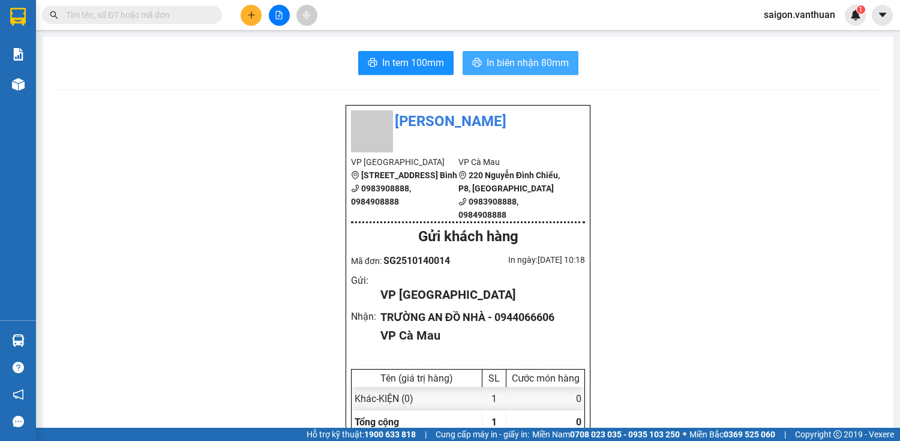
click at [528, 62] on span "In biên nhận 80mm" at bounding box center [527, 62] width 82 height 15
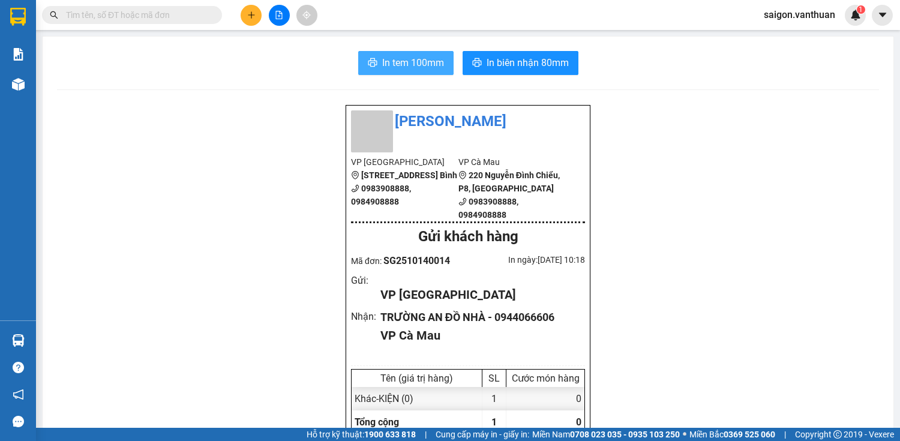
click at [409, 64] on span "In tem 100mm" at bounding box center [413, 62] width 62 height 15
